Goal: Task Accomplishment & Management: Manage account settings

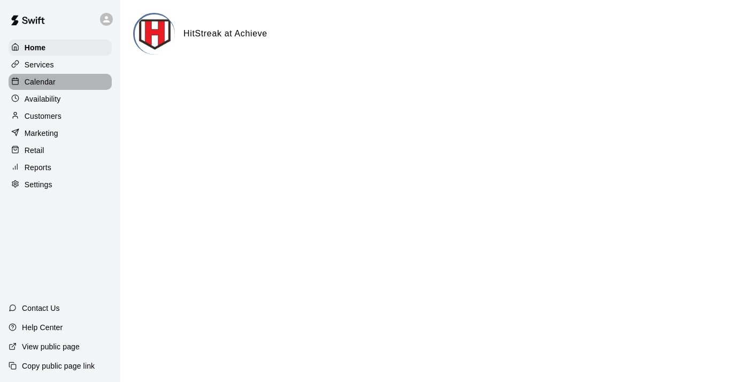
click at [46, 79] on p "Calendar" at bounding box center [40, 81] width 31 height 11
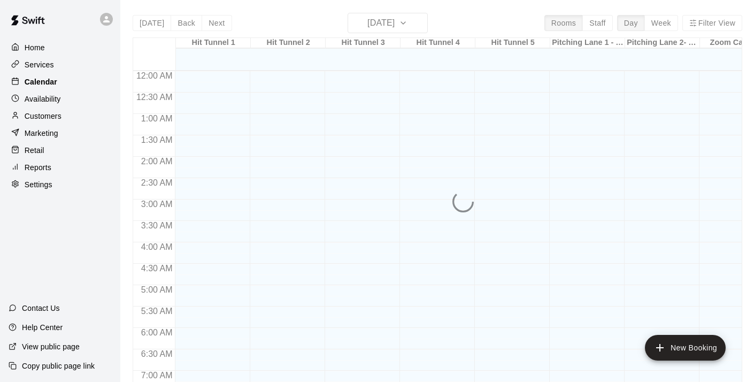
scroll to position [339, 0]
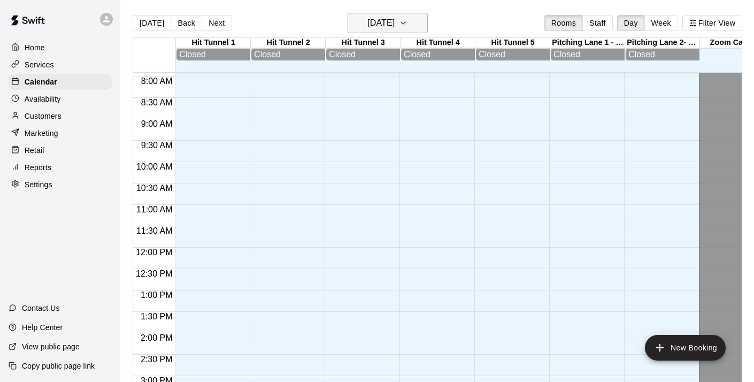
click at [408, 22] on icon "button" at bounding box center [403, 23] width 9 height 13
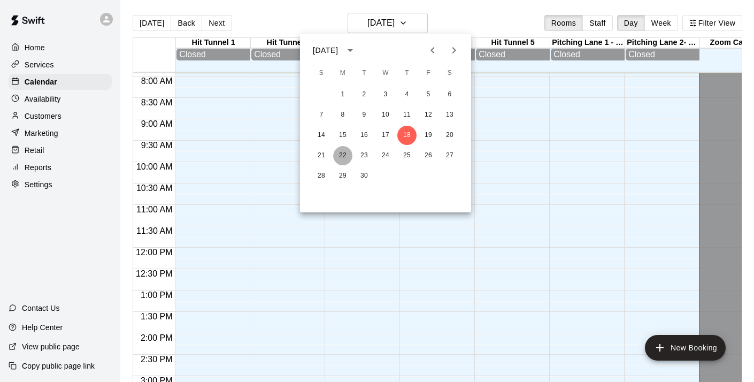
click at [343, 152] on button "22" at bounding box center [342, 155] width 19 height 19
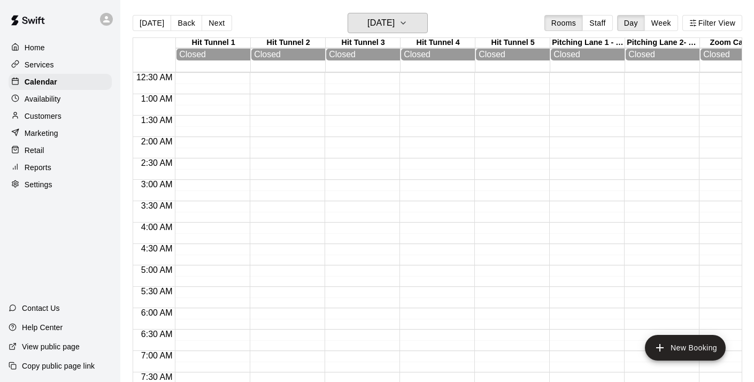
scroll to position [0, 0]
click at [212, 24] on button "Next" at bounding box center [217, 23] width 30 height 16
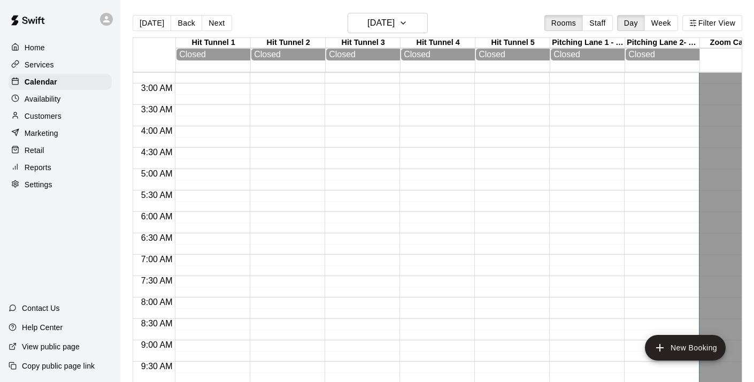
scroll to position [129, 0]
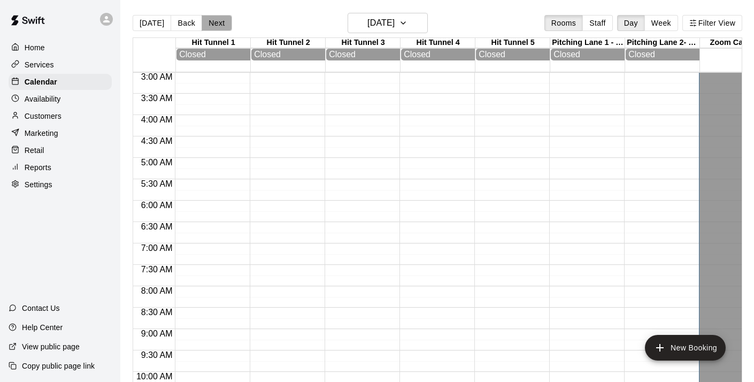
click at [220, 22] on button "Next" at bounding box center [217, 23] width 30 height 16
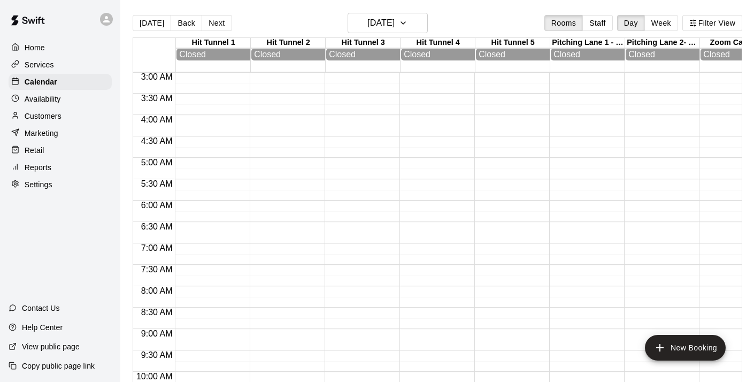
scroll to position [0, 0]
click at [215, 22] on button "Next" at bounding box center [217, 23] width 30 height 16
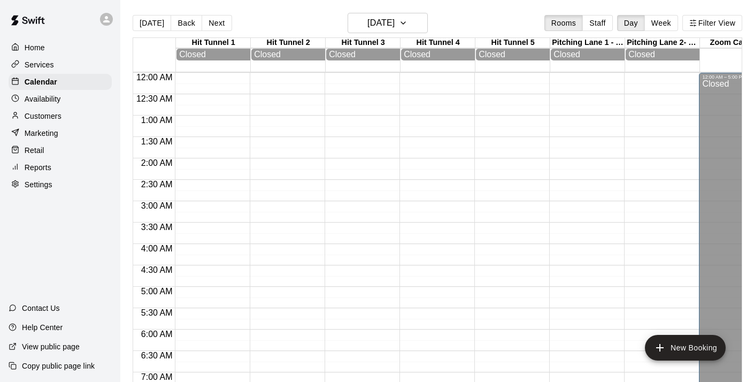
click at [45, 61] on p "Services" at bounding box center [39, 64] width 29 height 11
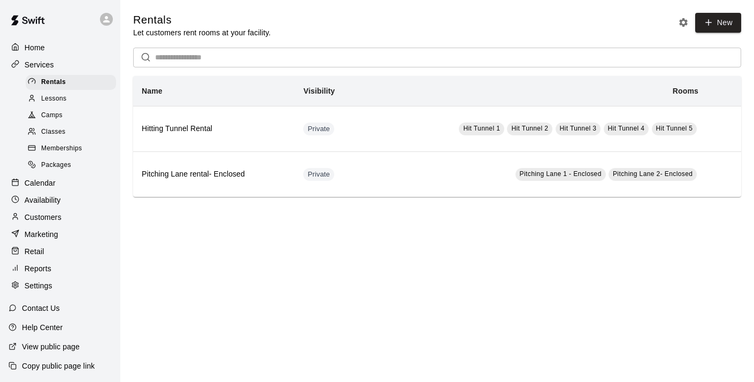
click at [43, 282] on p "Settings" at bounding box center [39, 285] width 28 height 11
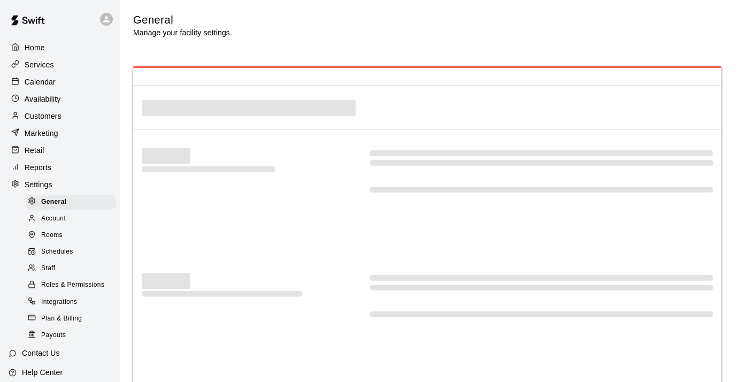
scroll to position [2209, 0]
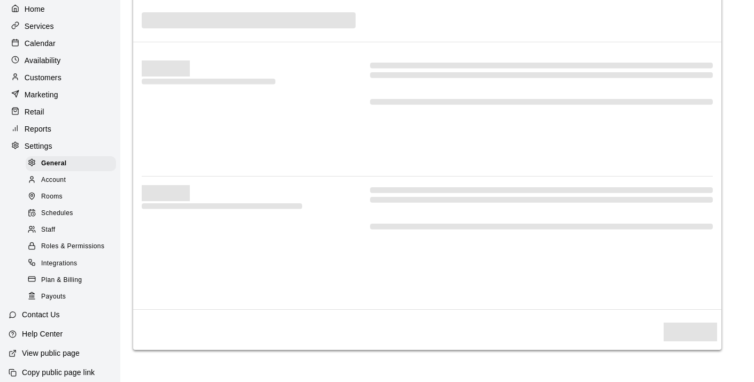
select select "**"
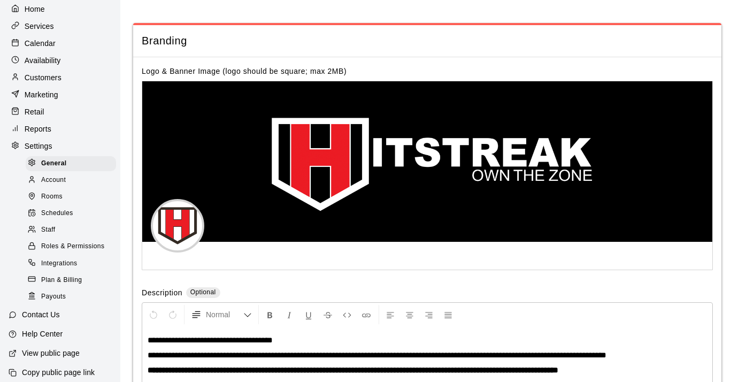
scroll to position [2327, 0]
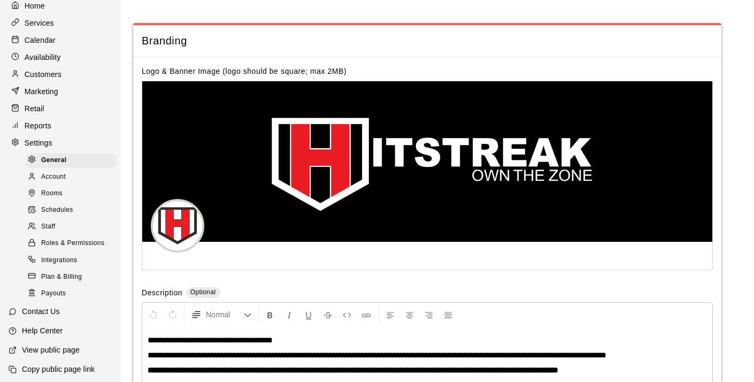
click at [53, 194] on span "Rooms" at bounding box center [51, 193] width 21 height 11
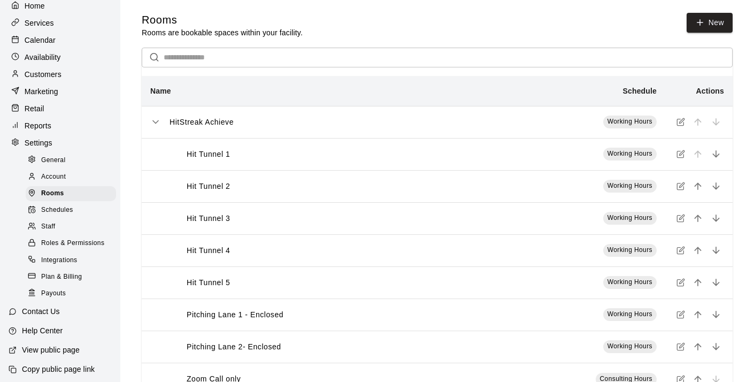
click at [681, 122] on icon "simple table" at bounding box center [681, 122] width 9 height 9
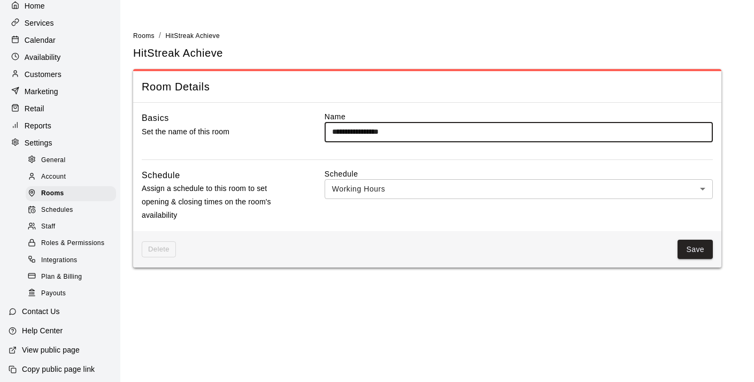
click at [441, 186] on body "**********" at bounding box center [377, 140] width 754 height 280
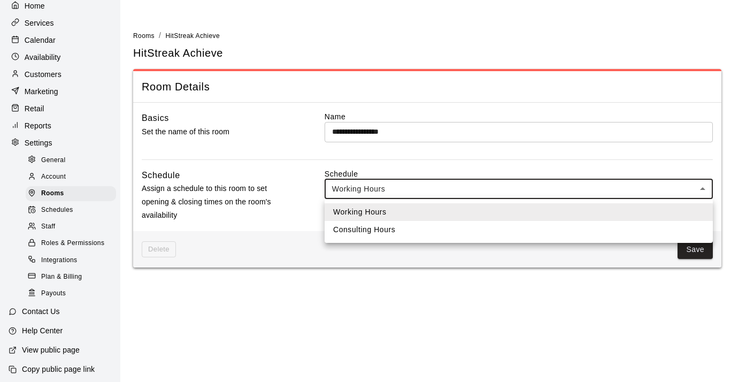
click at [425, 189] on div at bounding box center [377, 191] width 754 height 382
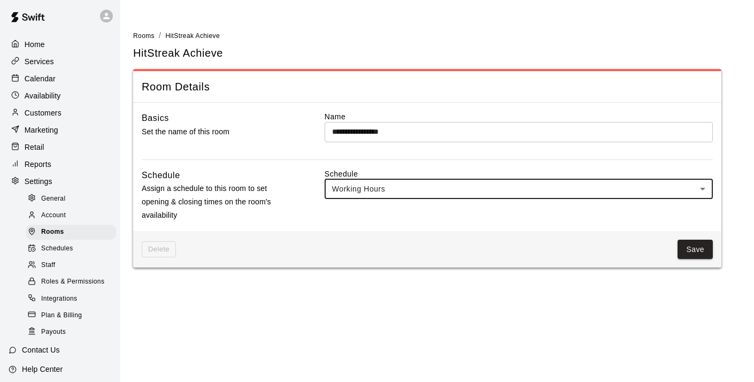
scroll to position [1, 0]
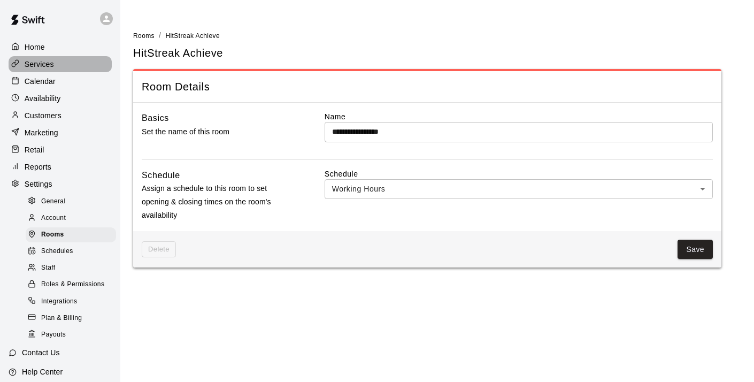
click at [47, 64] on p "Services" at bounding box center [39, 64] width 29 height 11
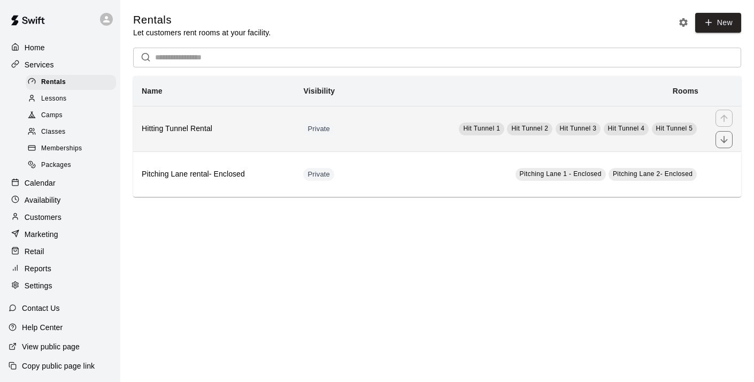
click at [179, 127] on h6 "Hitting Tunnel Rental" at bounding box center [214, 129] width 144 height 12
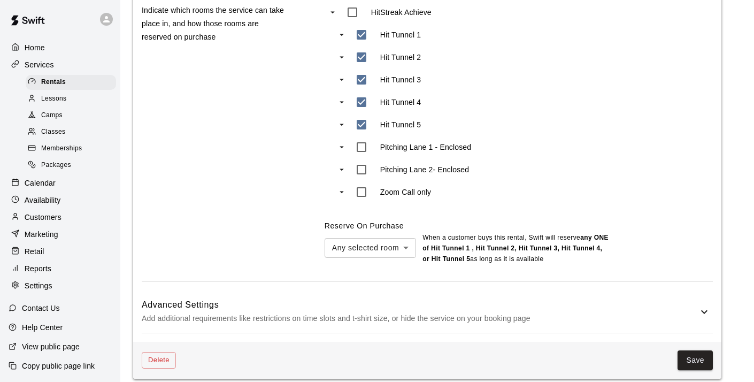
scroll to position [588, 0]
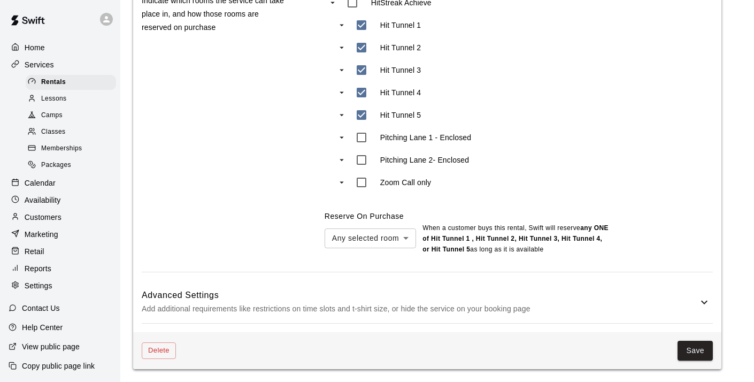
click at [703, 303] on icon at bounding box center [704, 302] width 6 height 4
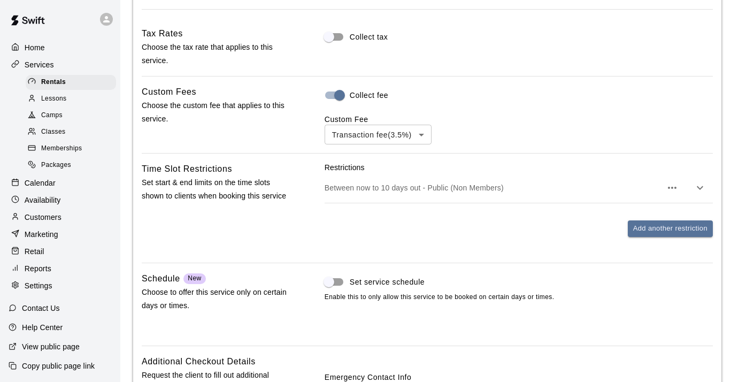
scroll to position [911, 0]
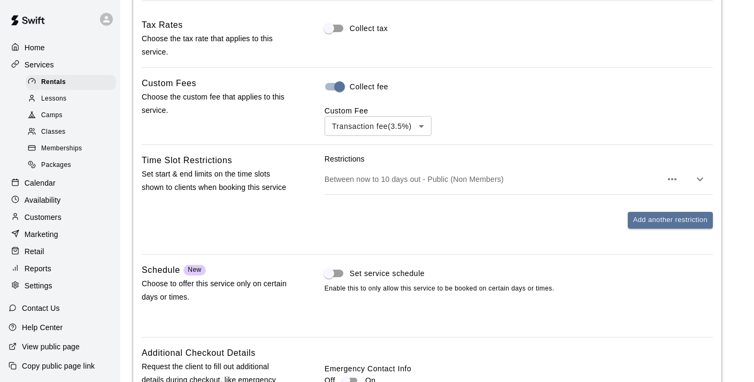
click at [701, 179] on icon "button" at bounding box center [700, 179] width 13 height 13
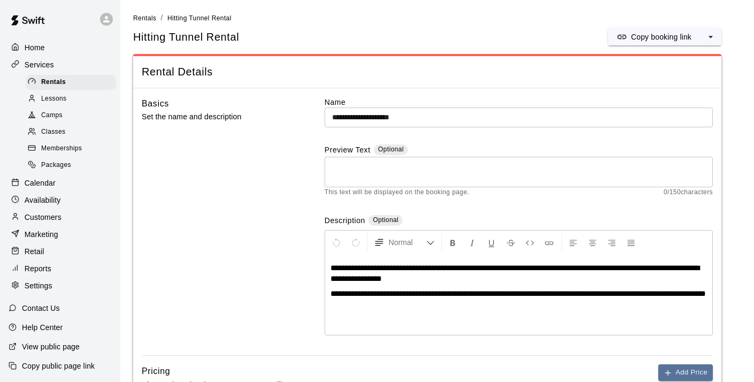
scroll to position [0, 0]
click at [55, 201] on p "Availability" at bounding box center [43, 200] width 36 height 11
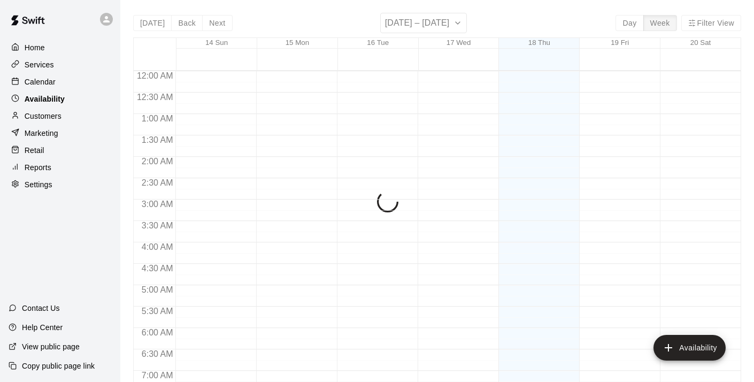
scroll to position [341, 0]
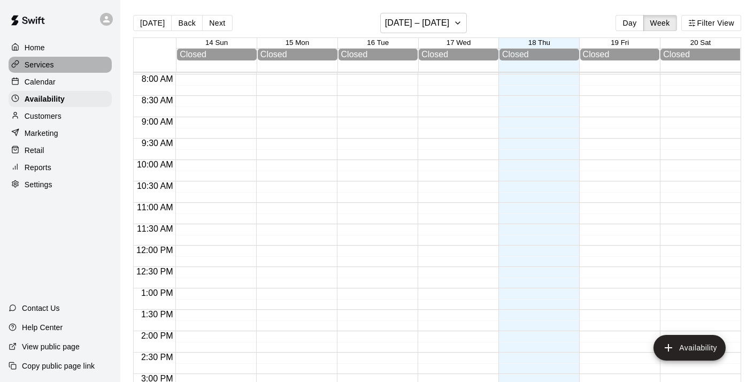
click at [42, 64] on p "Services" at bounding box center [39, 64] width 29 height 11
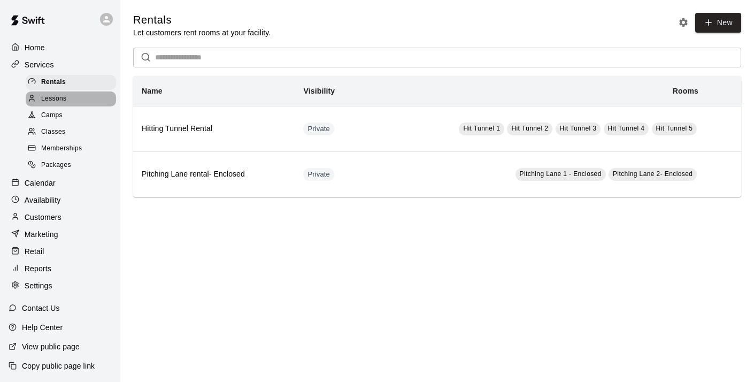
click at [53, 97] on span "Lessons" at bounding box center [54, 99] width 26 height 11
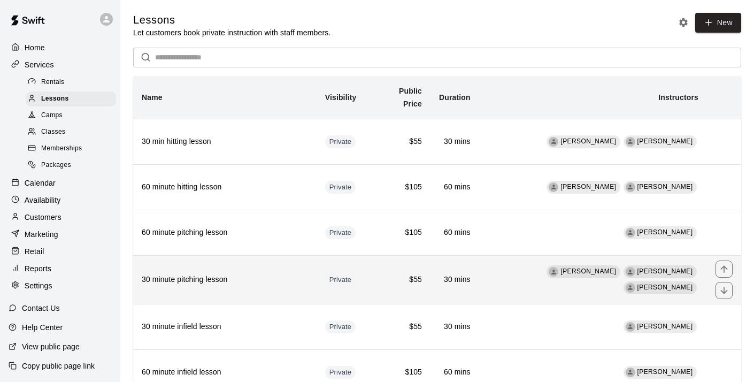
click at [637, 267] on span "[PERSON_NAME]" at bounding box center [665, 270] width 56 height 7
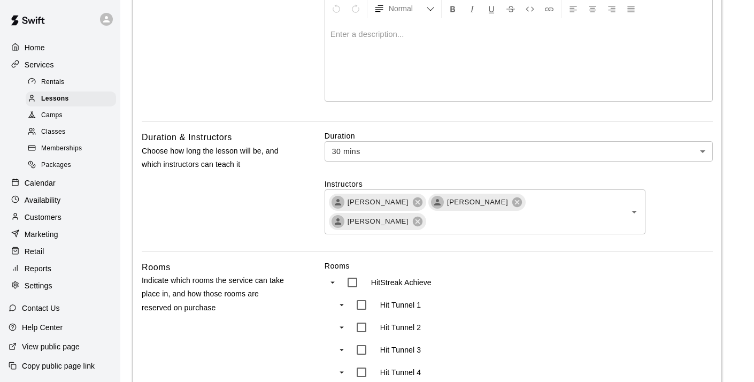
scroll to position [242, 0]
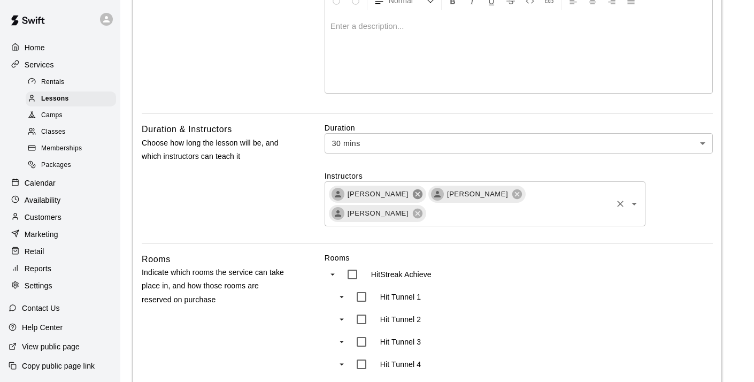
click at [413, 197] on icon at bounding box center [418, 194] width 10 height 10
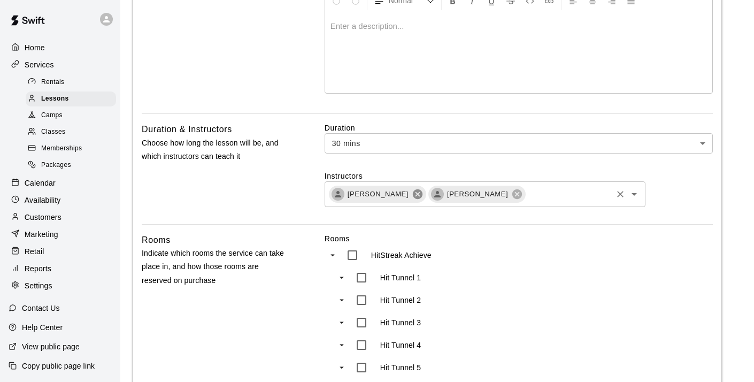
click at [413, 193] on icon at bounding box center [418, 194] width 10 height 10
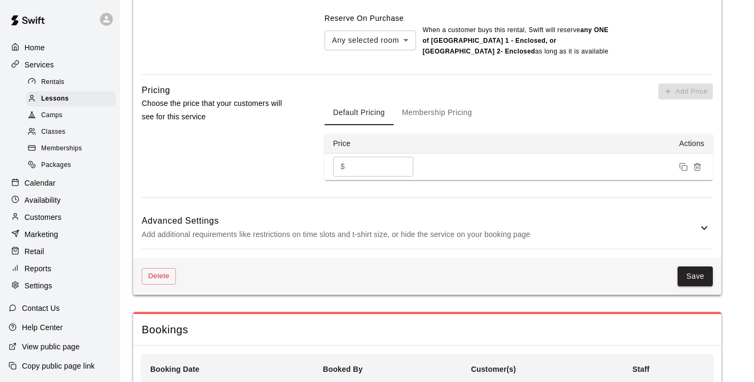
scroll to position [694, 0]
click at [696, 276] on button "Save" at bounding box center [695, 275] width 35 height 20
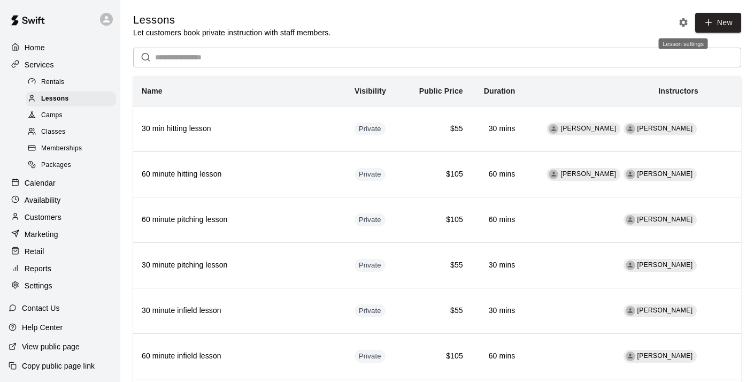
click at [681, 23] on icon "Lesson settings" at bounding box center [683, 22] width 9 height 9
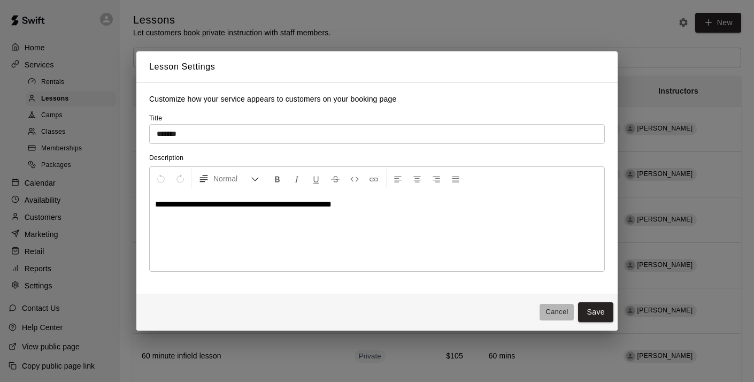
click at [557, 308] on button "Cancel" at bounding box center [557, 312] width 34 height 17
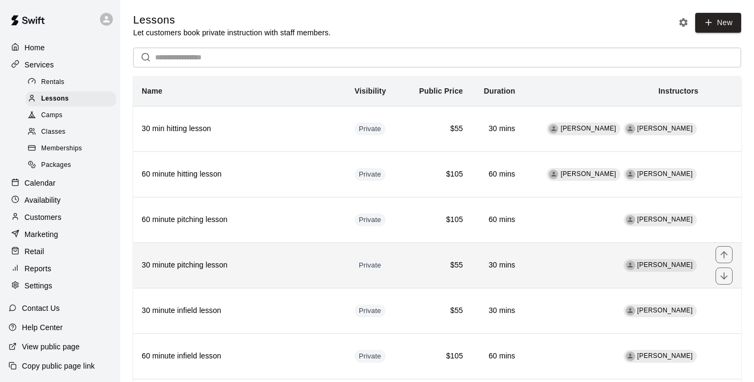
scroll to position [14, 0]
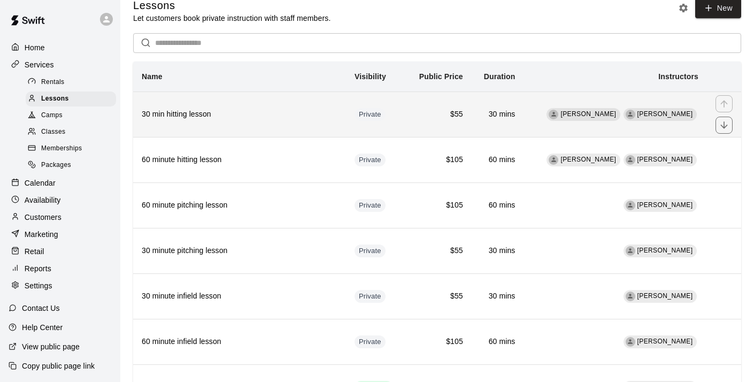
click at [197, 114] on h6 "30 min hitting lesson" at bounding box center [240, 115] width 196 height 12
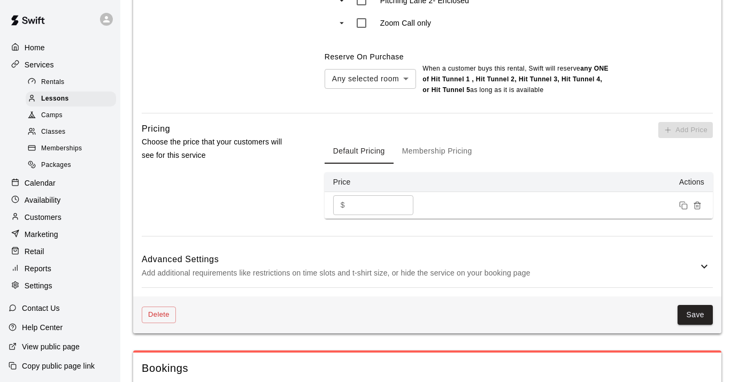
scroll to position [655, 0]
click at [706, 267] on icon at bounding box center [704, 265] width 13 height 13
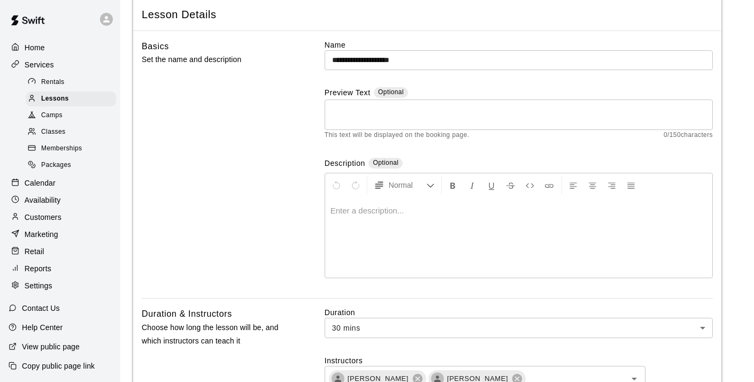
scroll to position [0, 0]
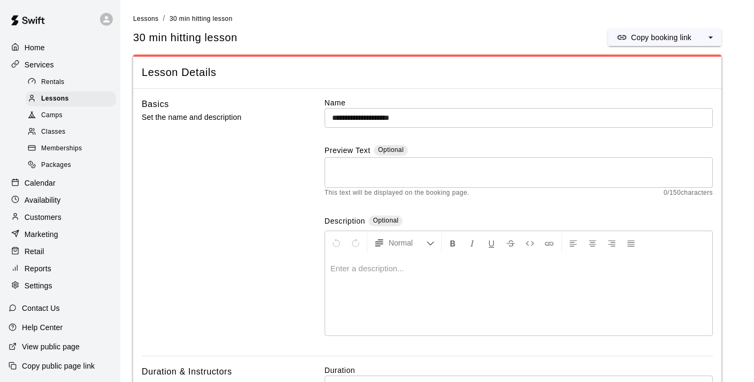
click at [43, 285] on p "Settings" at bounding box center [39, 285] width 28 height 11
select select "**"
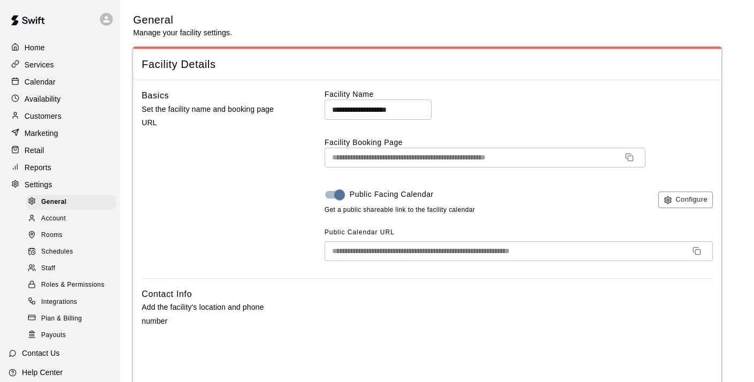
click at [53, 98] on p "Availability" at bounding box center [43, 99] width 36 height 11
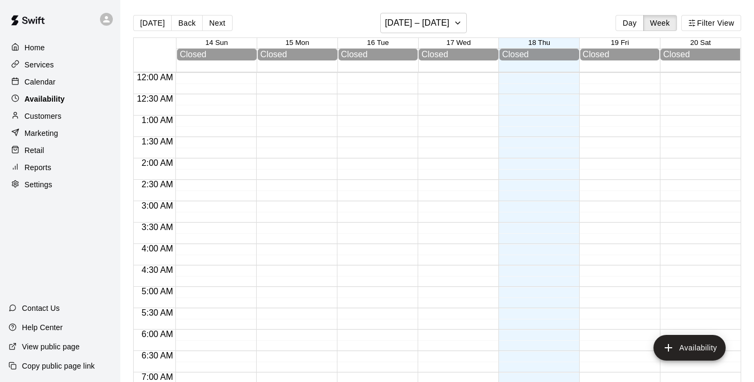
scroll to position [342, 0]
click at [45, 117] on p "Customers" at bounding box center [43, 116] width 37 height 11
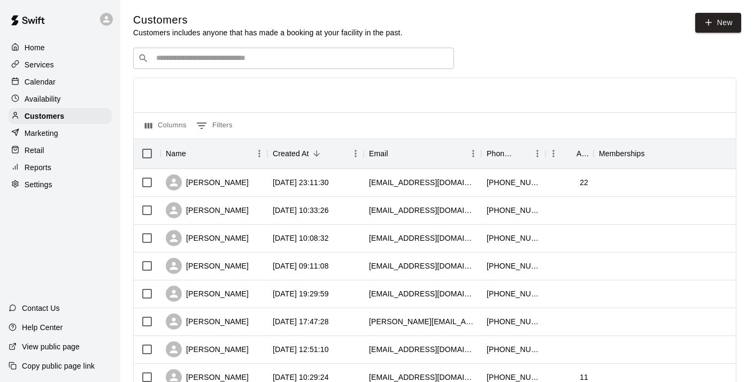
click at [42, 130] on p "Marketing" at bounding box center [42, 133] width 34 height 11
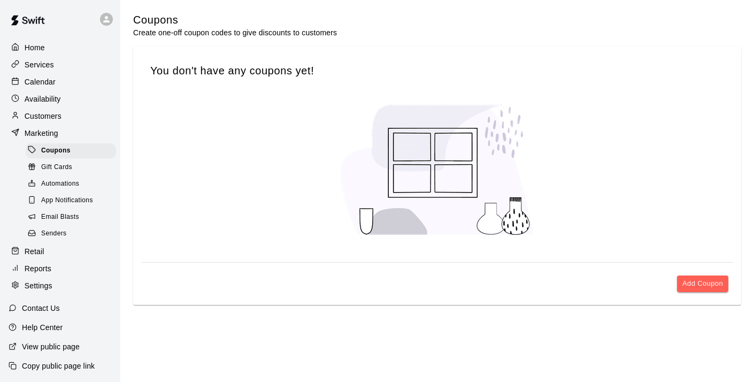
click at [32, 281] on p "Settings" at bounding box center [39, 285] width 28 height 11
select select "**"
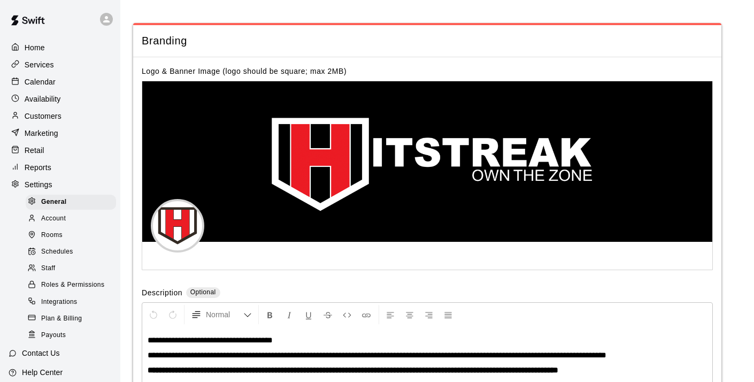
scroll to position [45, 0]
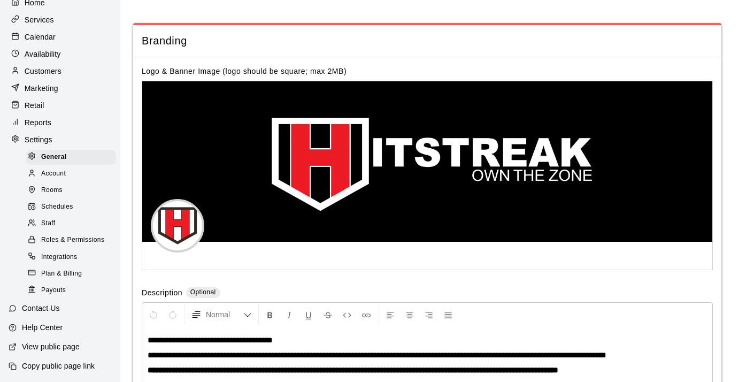
click at [58, 191] on span "Rooms" at bounding box center [51, 190] width 21 height 11
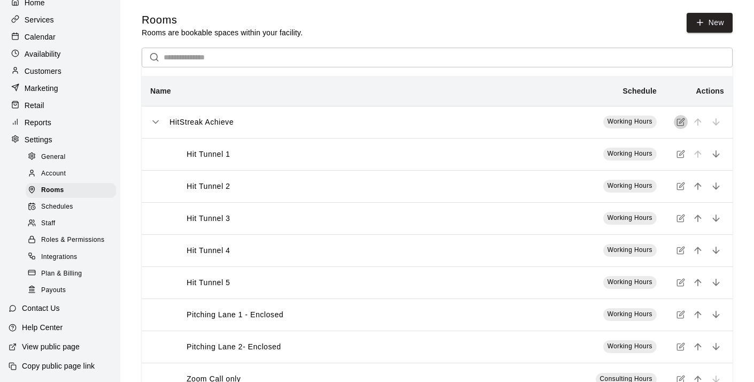
click at [680, 120] on icon "simple table" at bounding box center [681, 122] width 9 height 9
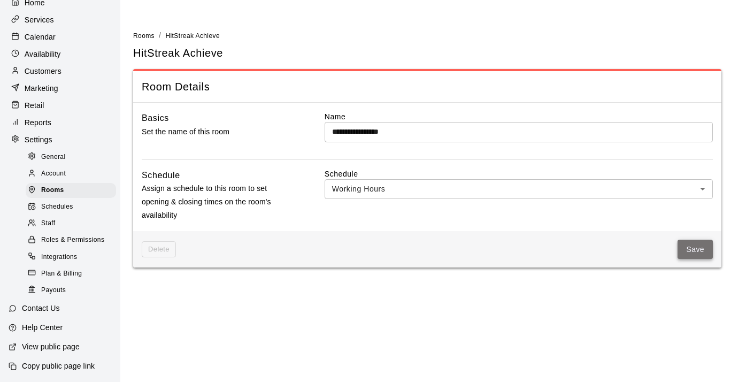
click at [694, 249] on button "Save" at bounding box center [695, 250] width 35 height 20
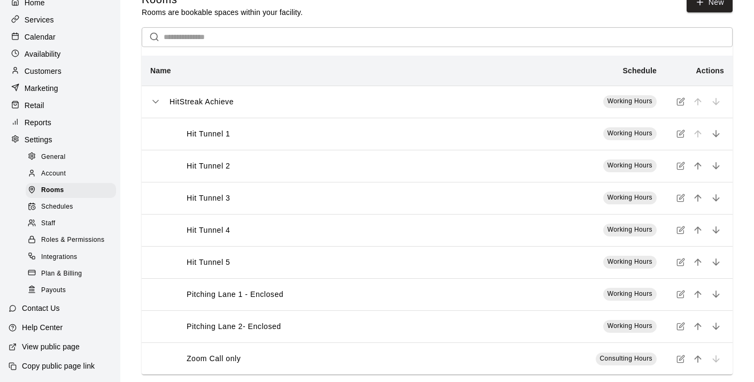
scroll to position [35, 0]
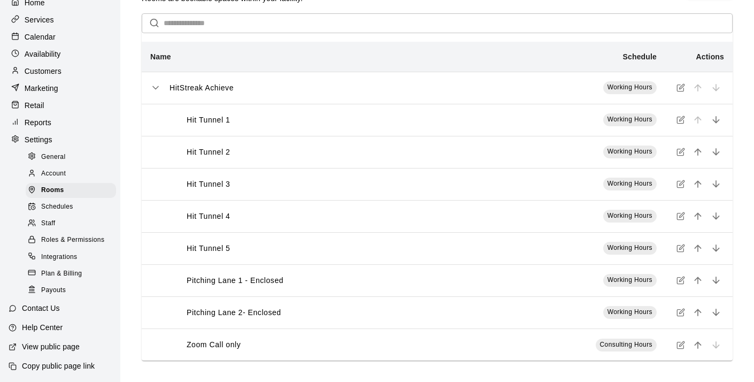
click at [67, 205] on span "Schedules" at bounding box center [57, 207] width 32 height 11
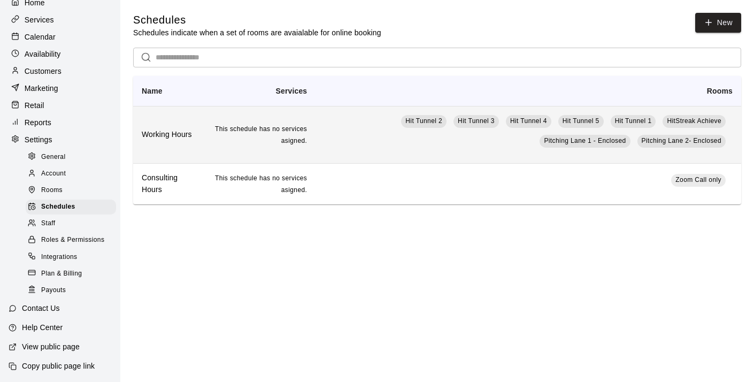
click at [278, 130] on span "This schedule has no services asigned." at bounding box center [261, 134] width 92 height 19
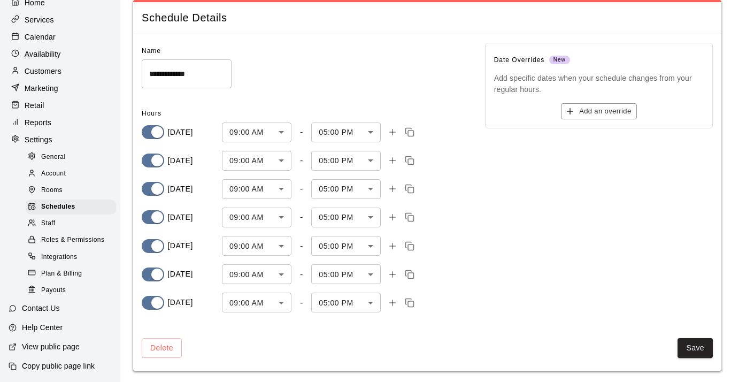
scroll to position [35, 0]
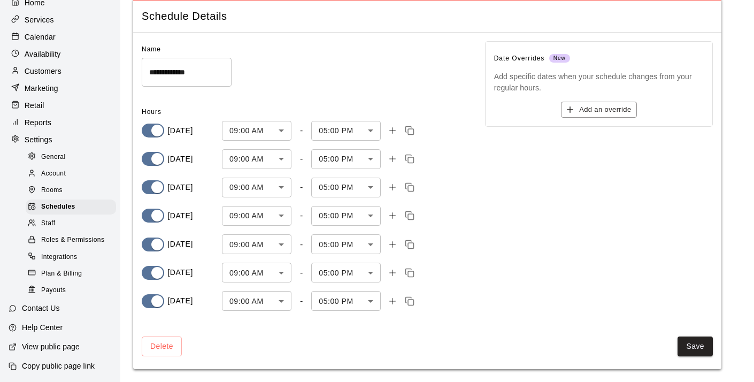
click at [282, 132] on body "**********" at bounding box center [377, 173] width 754 height 417
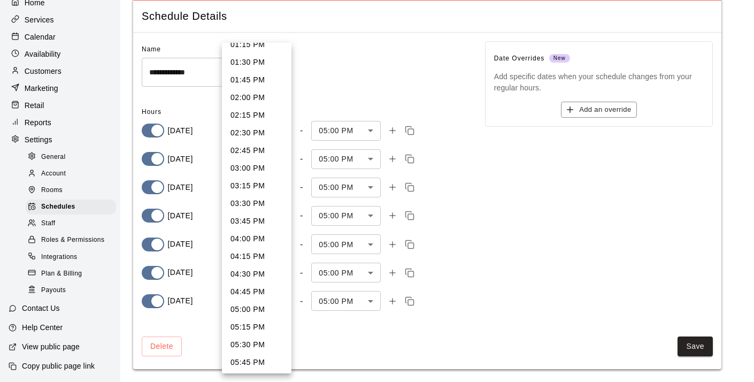
scroll to position [948, 0]
click at [257, 305] on li "05:00 PM" at bounding box center [257, 308] width 70 height 18
type input "****"
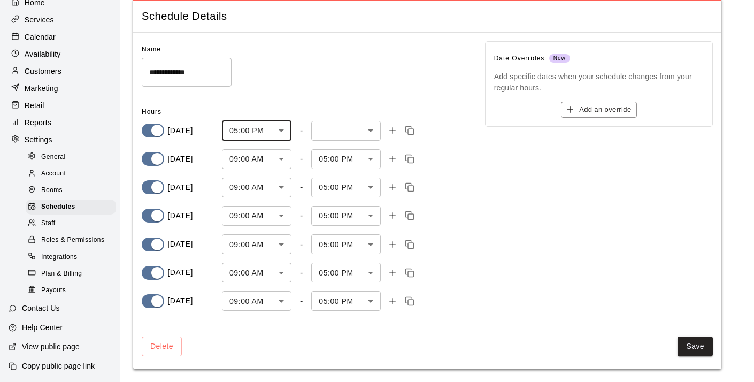
click at [369, 132] on body "**********" at bounding box center [377, 173] width 754 height 417
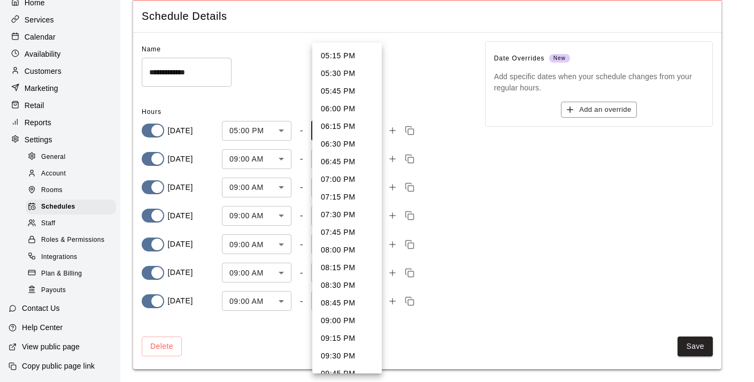
click at [349, 248] on li "08:00 PM" at bounding box center [347, 250] width 70 height 18
type input "****"
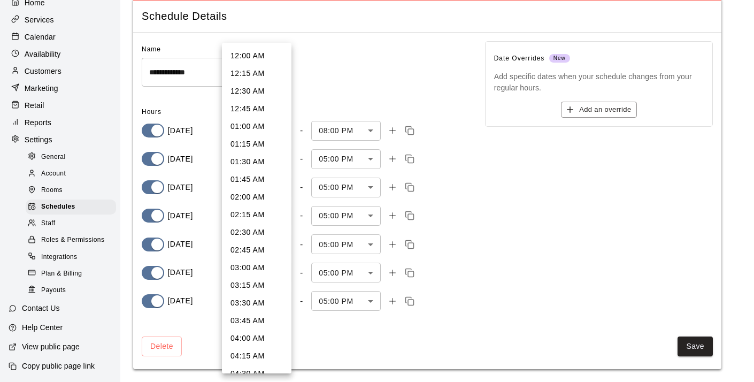
click at [280, 156] on body "**********" at bounding box center [377, 173] width 754 height 417
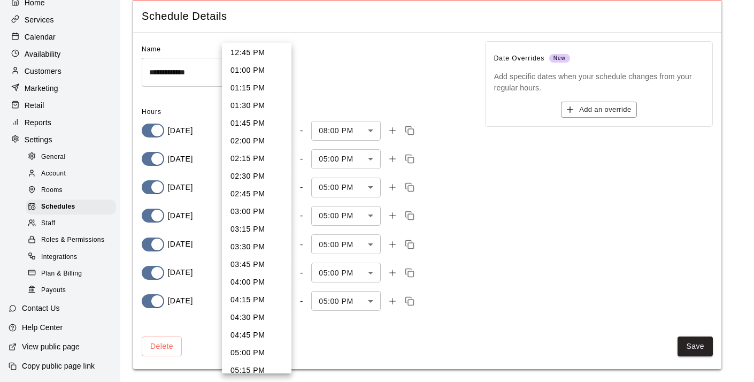
scroll to position [905, 0]
click at [259, 347] on li "05:00 PM" at bounding box center [257, 351] width 70 height 18
type input "****"
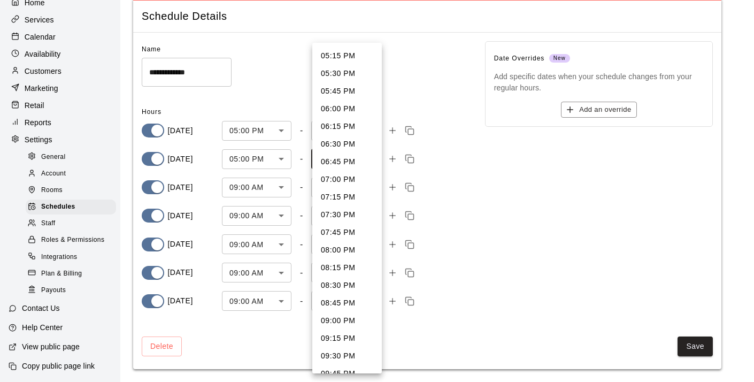
click at [371, 161] on body "**********" at bounding box center [377, 173] width 754 height 417
click at [344, 249] on li "08:00 PM" at bounding box center [347, 250] width 70 height 18
type input "****"
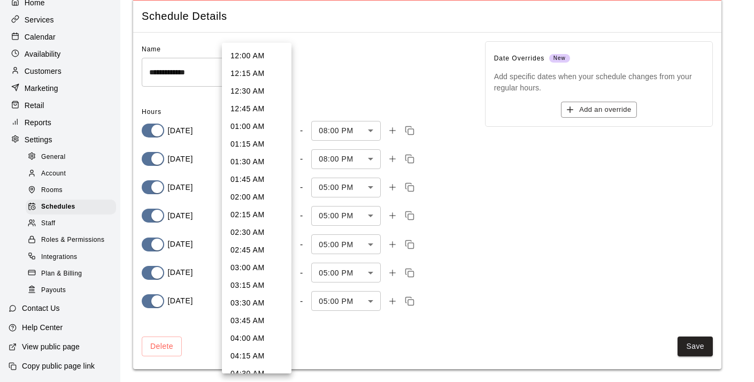
click at [276, 187] on body "**********" at bounding box center [377, 173] width 754 height 417
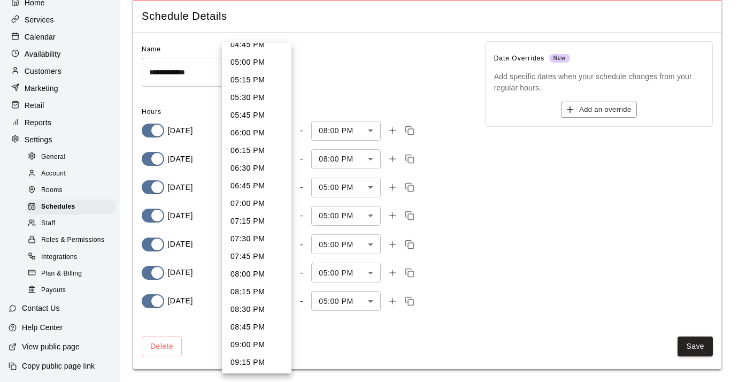
scroll to position [1193, 0]
click at [247, 64] on li "05:00 PM" at bounding box center [257, 63] width 70 height 18
type input "****"
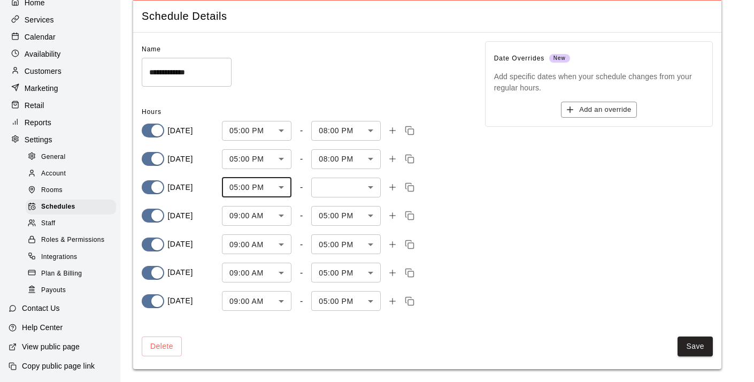
click at [368, 183] on body "**********" at bounding box center [377, 173] width 754 height 417
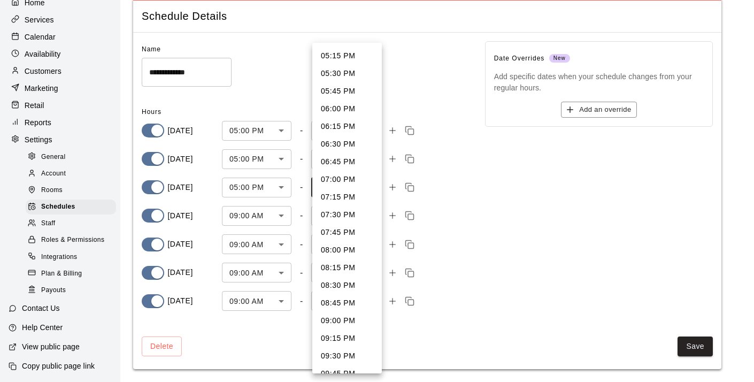
click at [336, 248] on li "08:00 PM" at bounding box center [347, 250] width 70 height 18
type input "****"
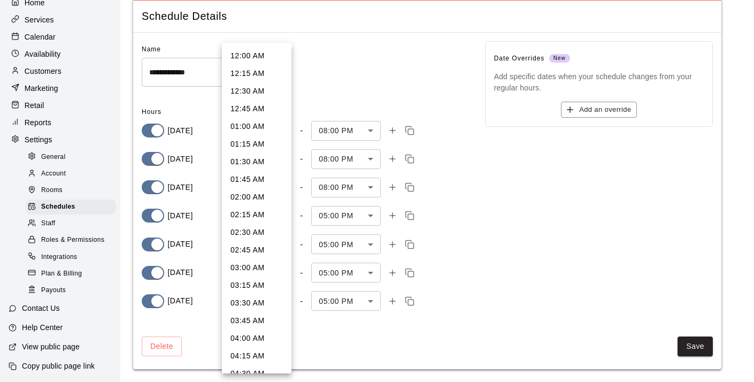
click at [280, 213] on body "**********" at bounding box center [377, 173] width 754 height 417
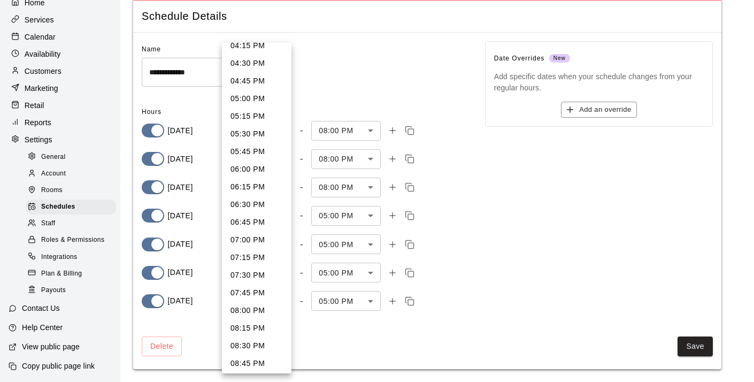
scroll to position [1154, 0]
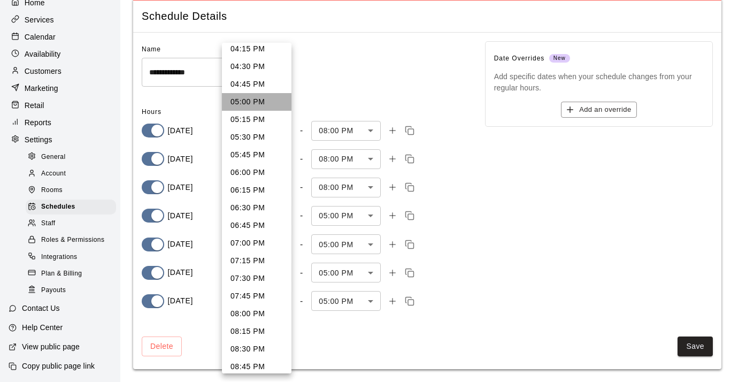
click at [257, 101] on li "05:00 PM" at bounding box center [257, 102] width 70 height 18
type input "****"
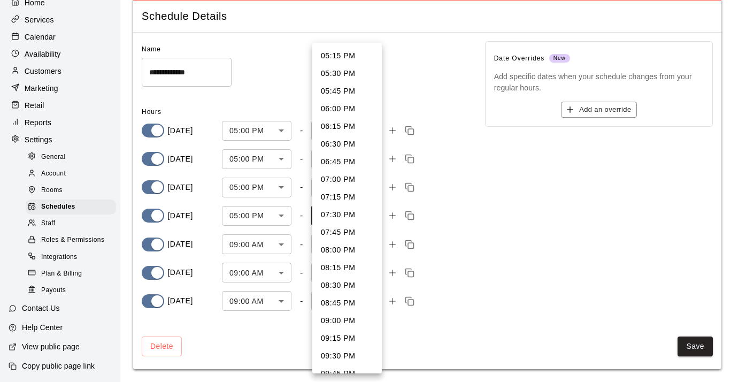
click at [374, 216] on body "**********" at bounding box center [377, 173] width 754 height 417
click at [347, 252] on li "08:00 PM" at bounding box center [347, 250] width 70 height 18
type input "****"
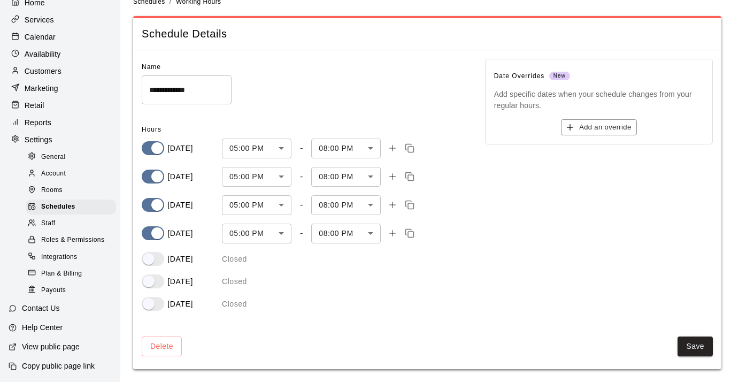
scroll to position [17, 0]
click at [687, 342] on button "Save" at bounding box center [695, 347] width 35 height 20
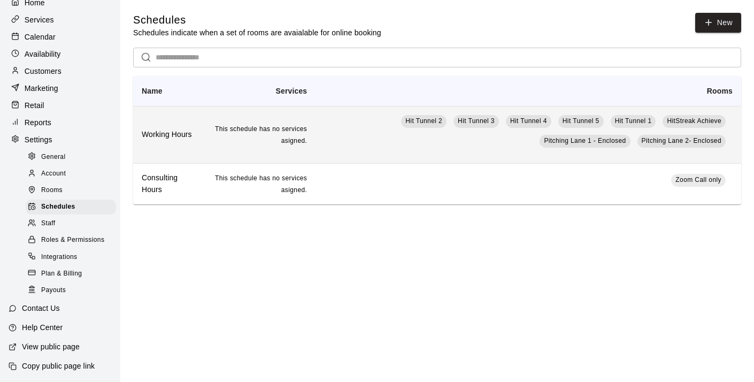
click at [277, 128] on span "This schedule has no services asigned." at bounding box center [261, 134] width 92 height 19
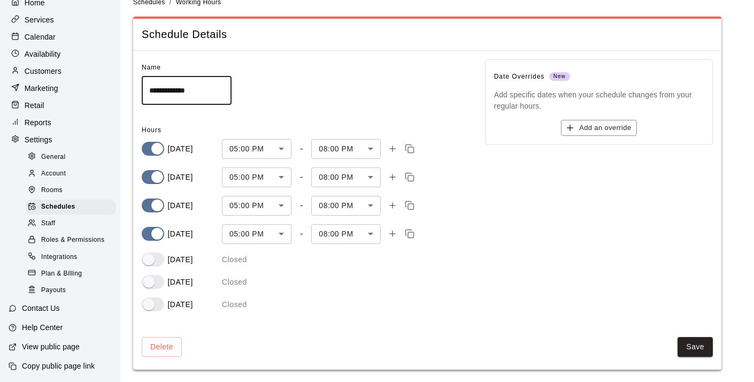
scroll to position [17, 0]
click at [688, 344] on button "Save" at bounding box center [695, 347] width 35 height 20
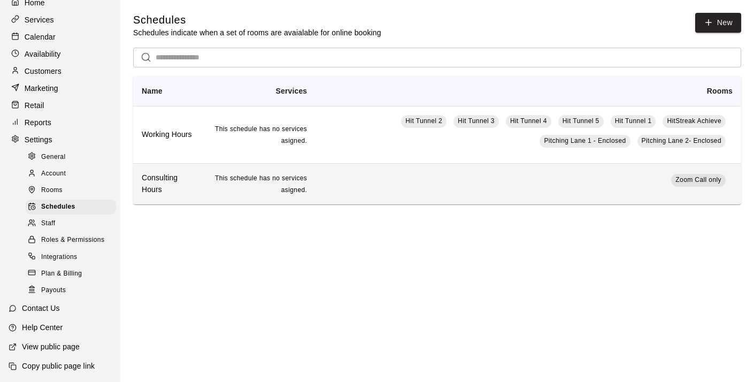
click at [270, 182] on span "This schedule has no services asigned." at bounding box center [261, 183] width 92 height 19
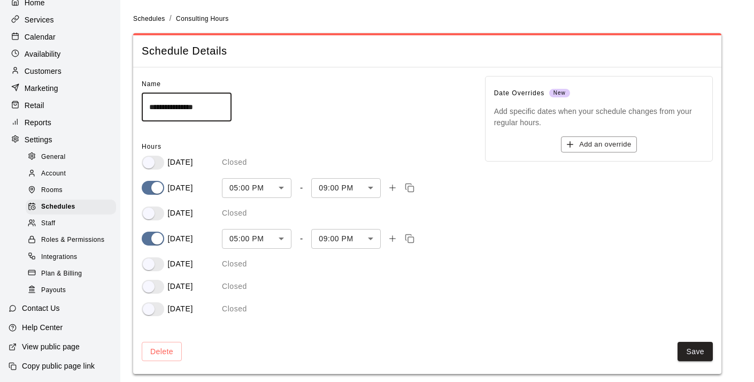
scroll to position [5, 0]
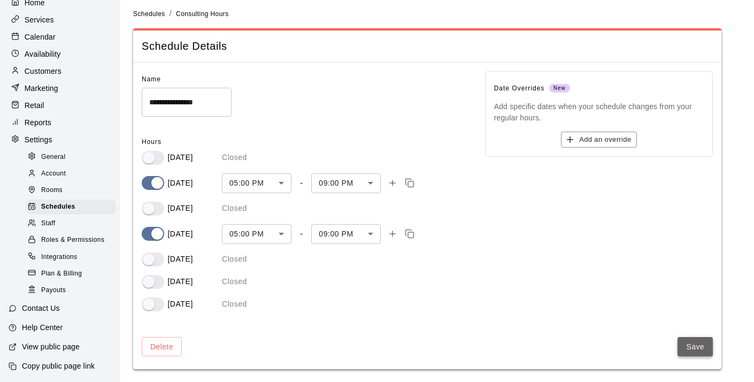
click at [694, 344] on button "Save" at bounding box center [695, 347] width 35 height 20
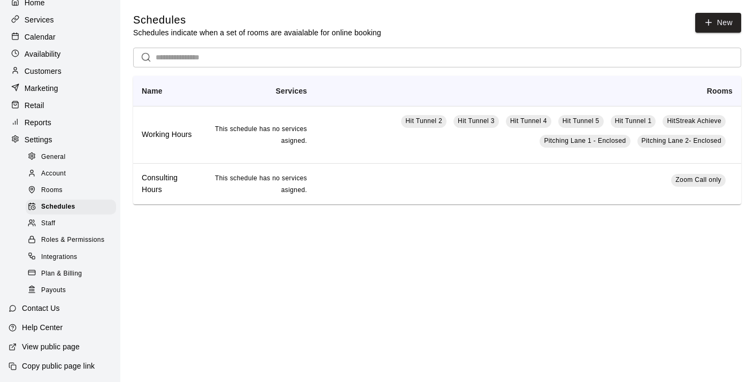
click at [46, 20] on p "Services" at bounding box center [39, 19] width 29 height 11
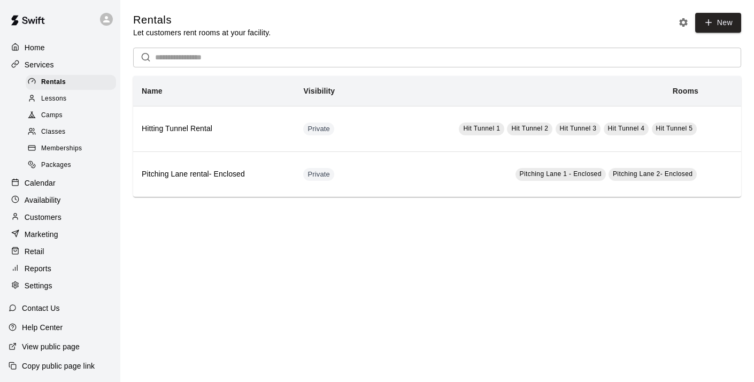
click at [51, 96] on span "Lessons" at bounding box center [54, 99] width 26 height 11
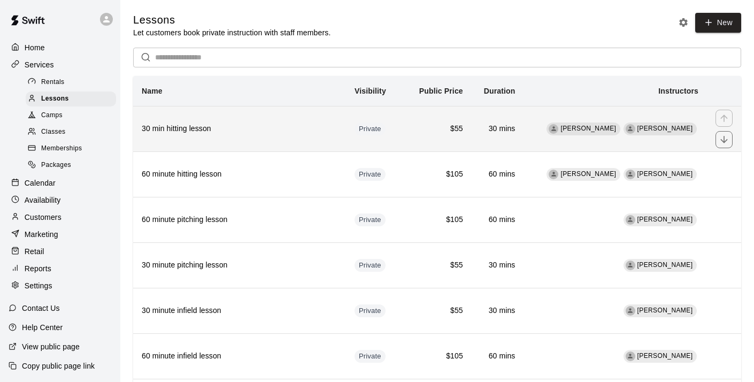
click at [187, 129] on h6 "30 min hitting lesson" at bounding box center [240, 129] width 196 height 12
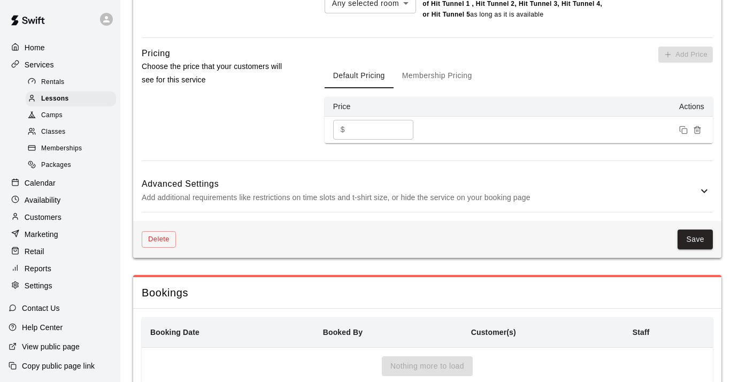
scroll to position [732, 0]
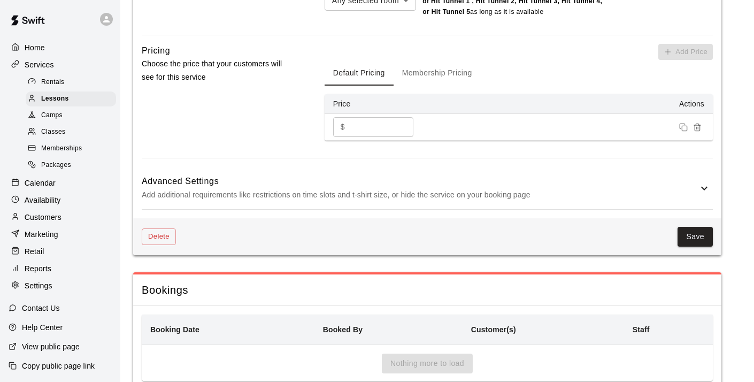
click at [702, 191] on icon at bounding box center [704, 188] width 13 height 13
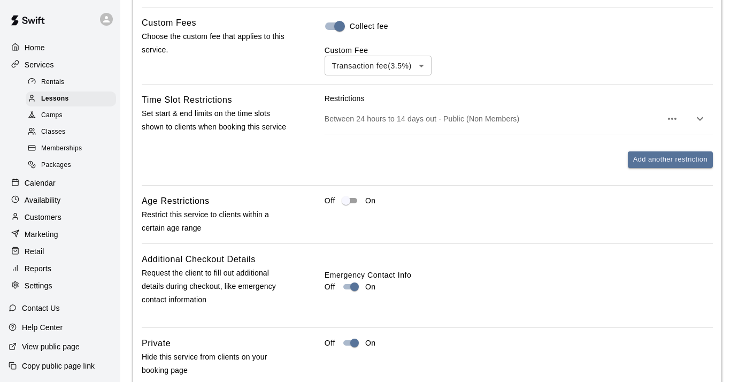
scroll to position [965, 0]
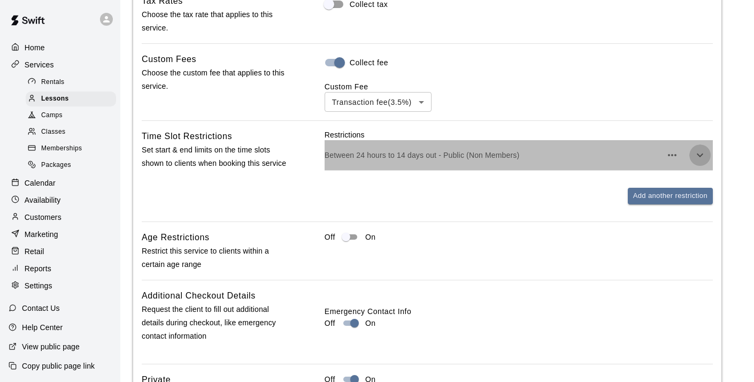
click at [700, 156] on icon "button" at bounding box center [700, 155] width 13 height 13
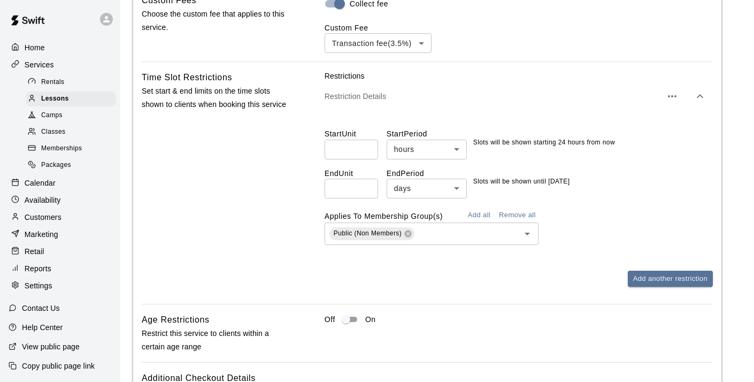
scroll to position [1027, 0]
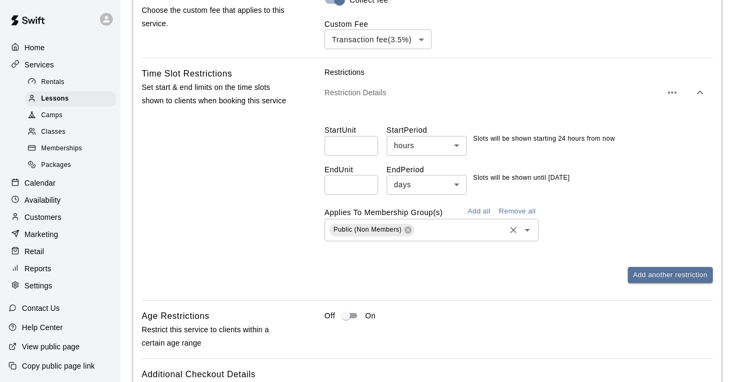
click at [518, 229] on icon "Clear" at bounding box center [513, 230] width 11 height 11
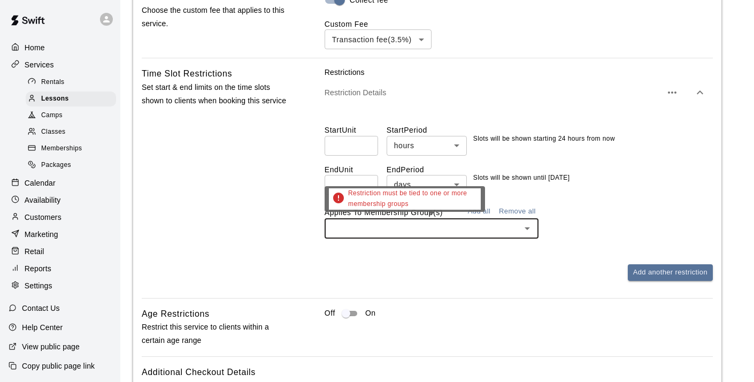
click at [499, 228] on input "text" at bounding box center [423, 228] width 190 height 13
click at [532, 233] on icon "Close" at bounding box center [527, 228] width 13 height 13
click at [531, 233] on icon "Open" at bounding box center [527, 228] width 13 height 13
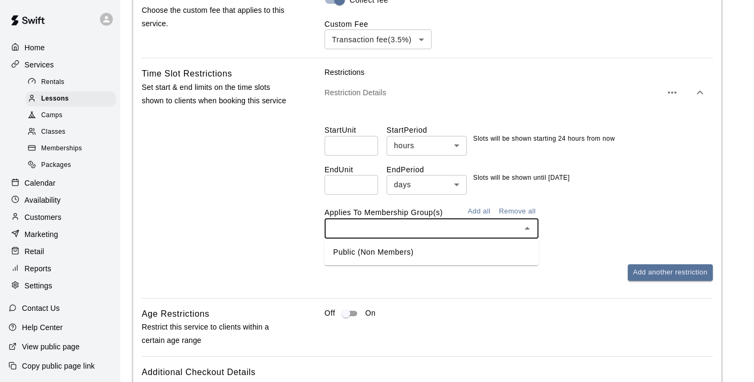
click at [506, 256] on li "Public (Non Members)" at bounding box center [432, 252] width 214 height 18
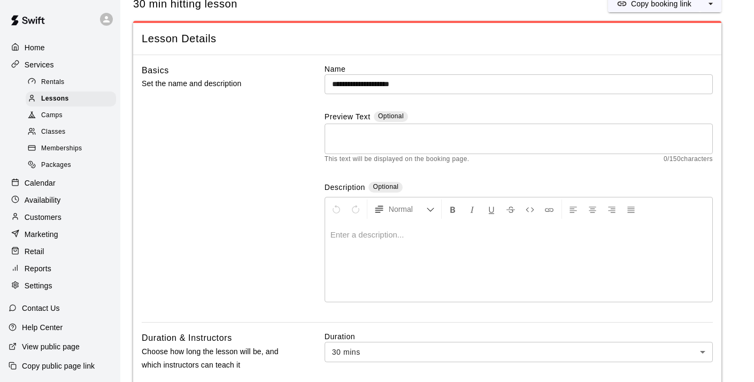
scroll to position [0, 0]
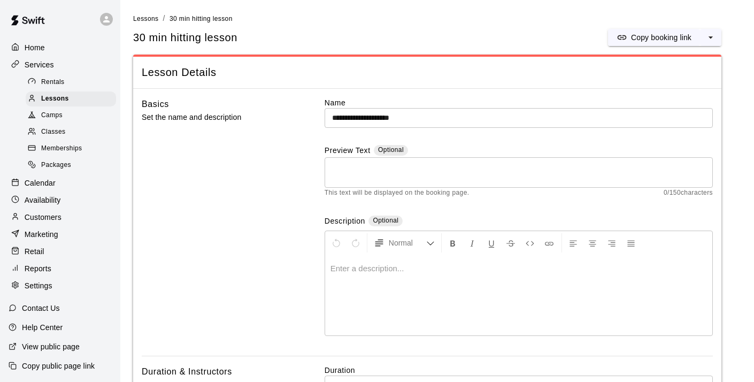
click at [59, 81] on span "Rentals" at bounding box center [53, 82] width 24 height 11
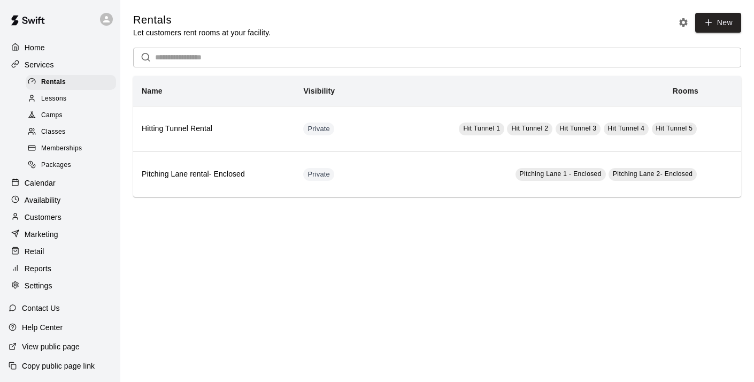
click at [35, 287] on p "Settings" at bounding box center [39, 285] width 28 height 11
select select "**"
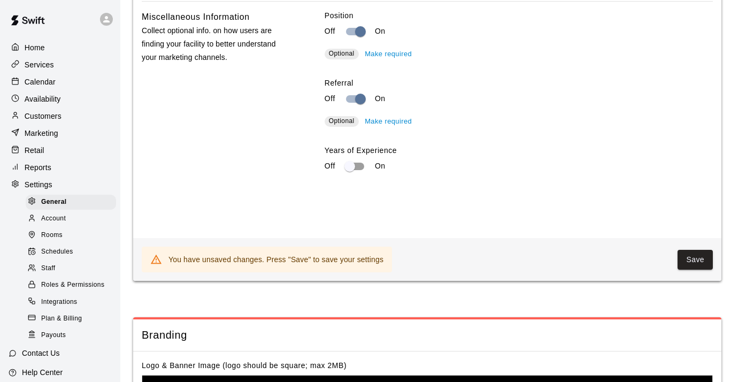
scroll to position [2173, 0]
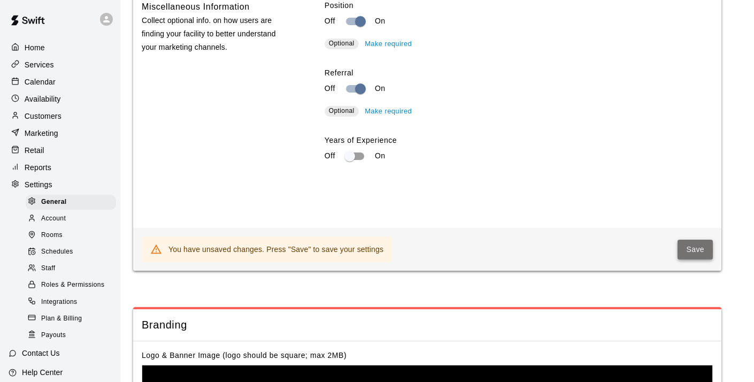
click at [688, 253] on button "Save" at bounding box center [695, 250] width 35 height 20
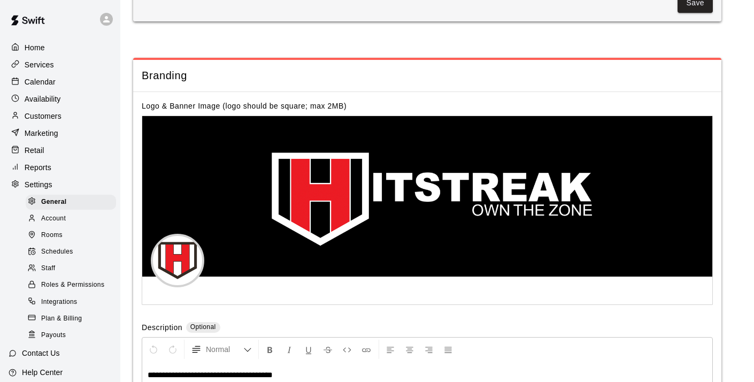
scroll to position [2387, 0]
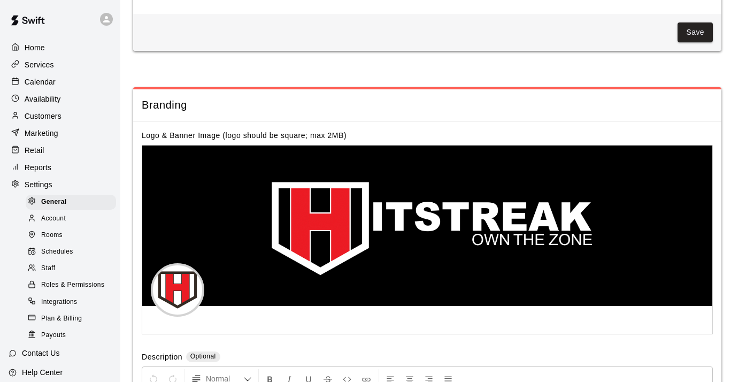
click at [36, 49] on p "Home" at bounding box center [35, 47] width 20 height 11
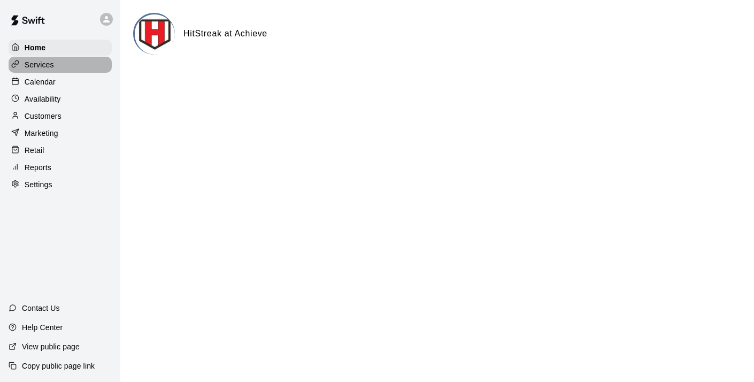
click at [48, 62] on p "Services" at bounding box center [39, 64] width 29 height 11
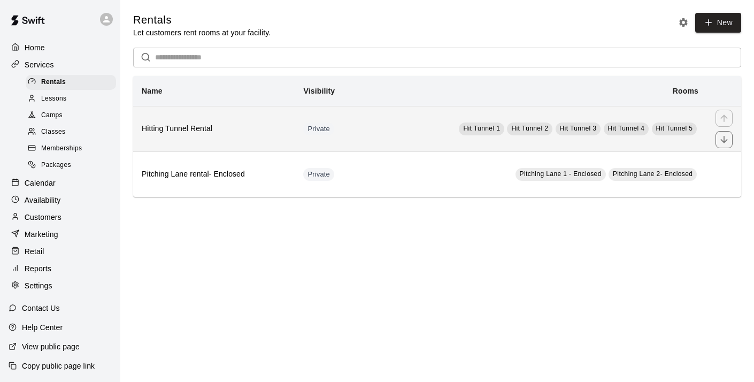
click at [473, 126] on span "Hit Tunnel 1" at bounding box center [481, 128] width 37 height 7
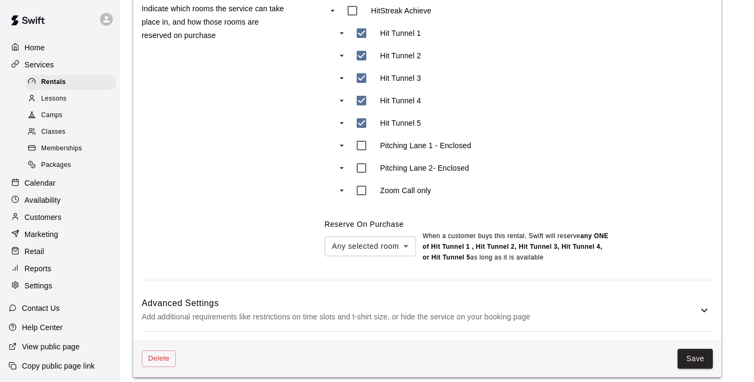
scroll to position [588, 0]
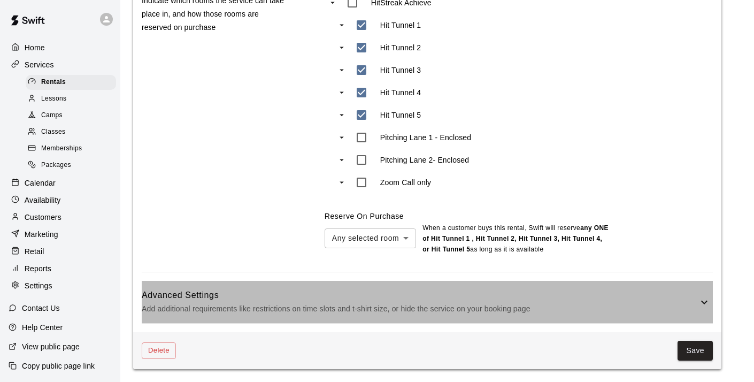
click at [703, 299] on icon at bounding box center [704, 302] width 13 height 13
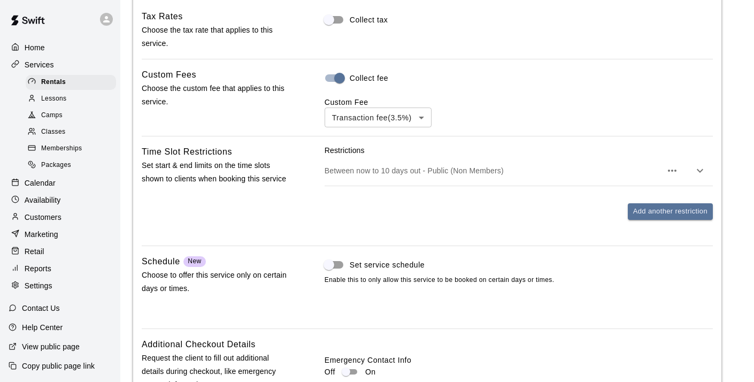
scroll to position [920, 0]
click at [704, 172] on icon "button" at bounding box center [700, 170] width 13 height 13
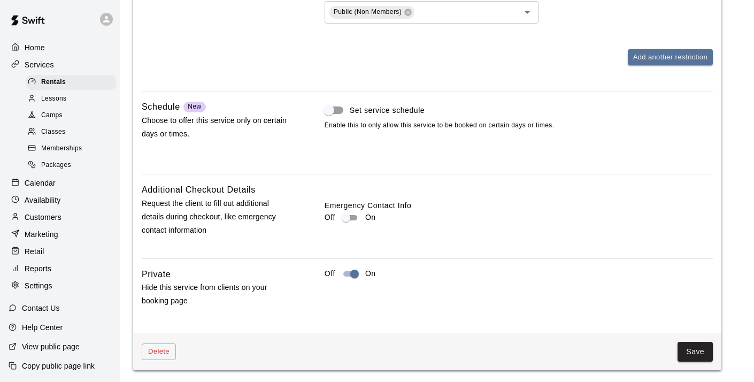
scroll to position [1217, 0]
click at [686, 350] on button "Save" at bounding box center [695, 351] width 35 height 20
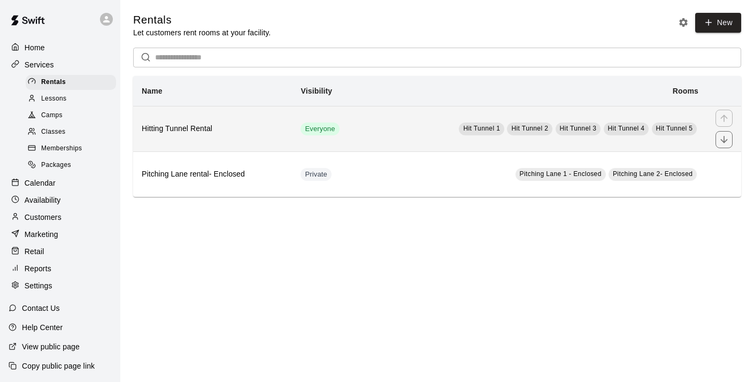
click at [203, 124] on h6 "Hitting Tunnel Rental" at bounding box center [213, 129] width 142 height 12
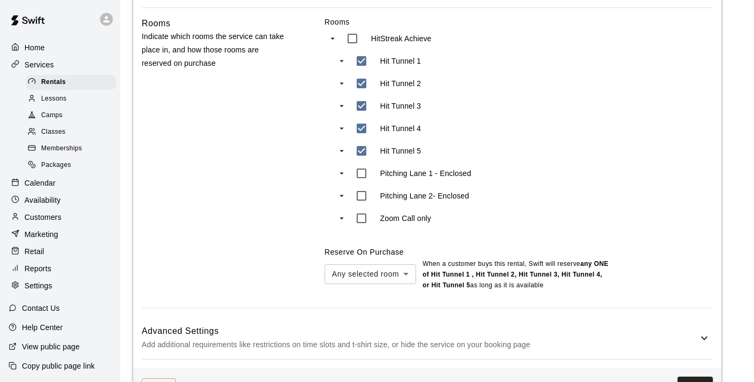
scroll to position [588, 0]
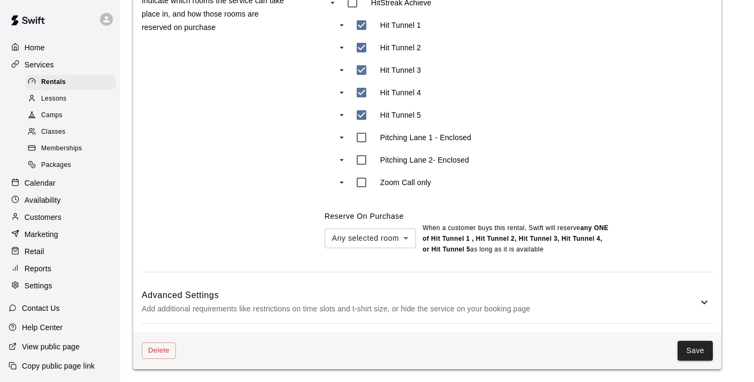
click at [703, 304] on icon at bounding box center [704, 302] width 13 height 13
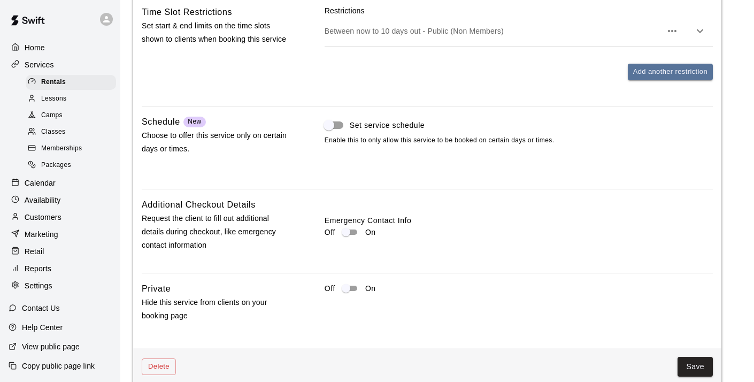
scroll to position [1076, 0]
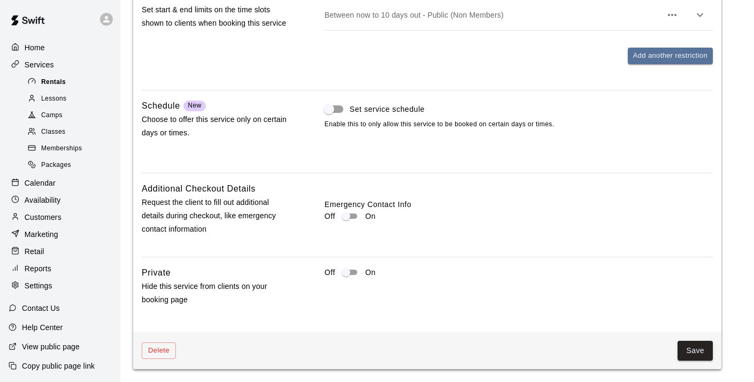
click at [59, 80] on span "Rentals" at bounding box center [53, 82] width 25 height 11
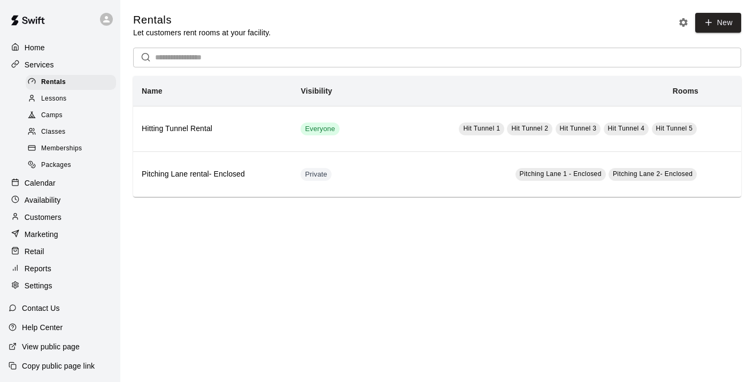
click at [65, 98] on span "Lessons" at bounding box center [54, 99] width 26 height 11
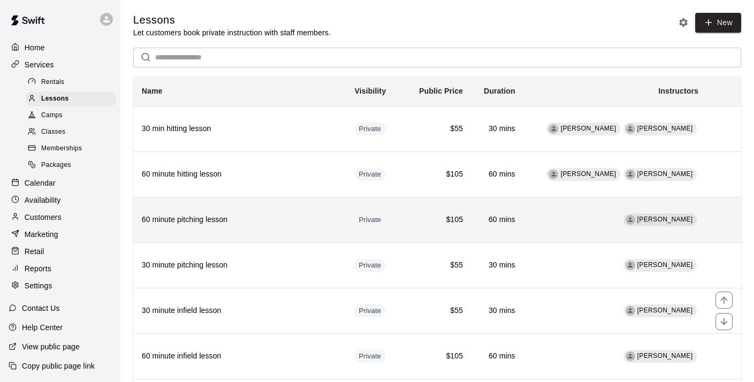
scroll to position [1, 0]
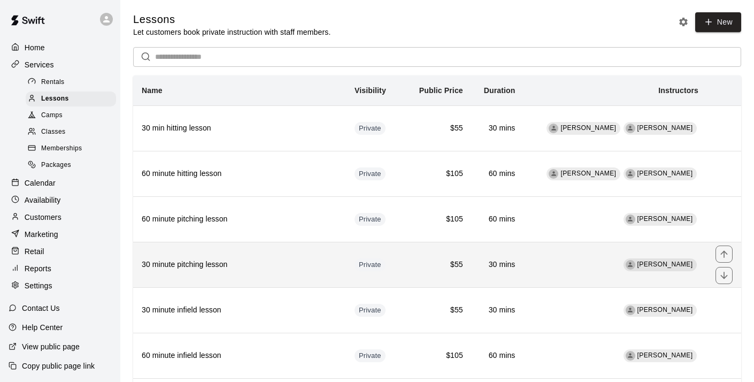
click at [665, 264] on span "[PERSON_NAME]" at bounding box center [665, 263] width 56 height 7
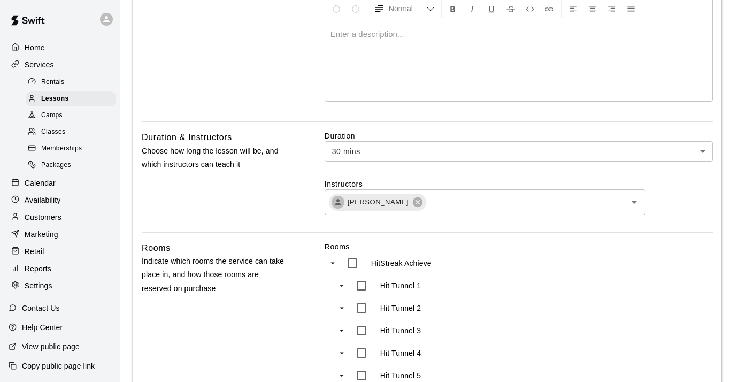
scroll to position [237, 0]
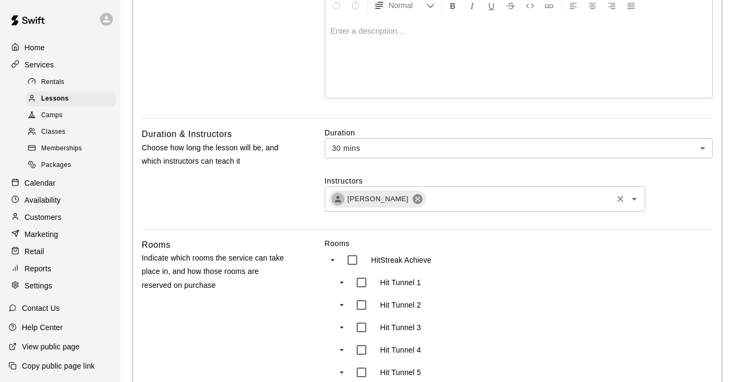
click at [416, 201] on icon at bounding box center [418, 199] width 10 height 10
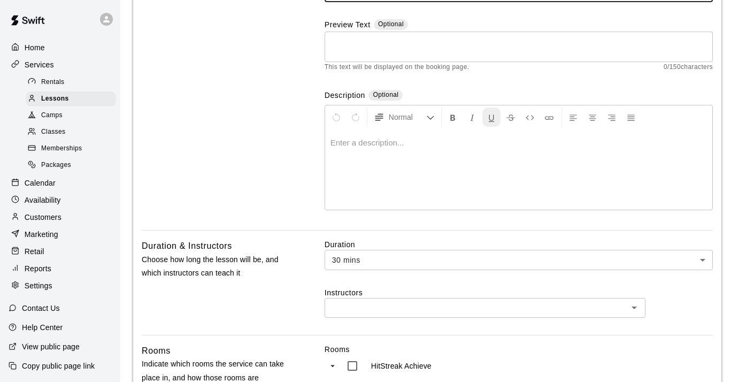
scroll to position [126, 0]
click at [470, 304] on input "text" at bounding box center [476, 307] width 297 height 13
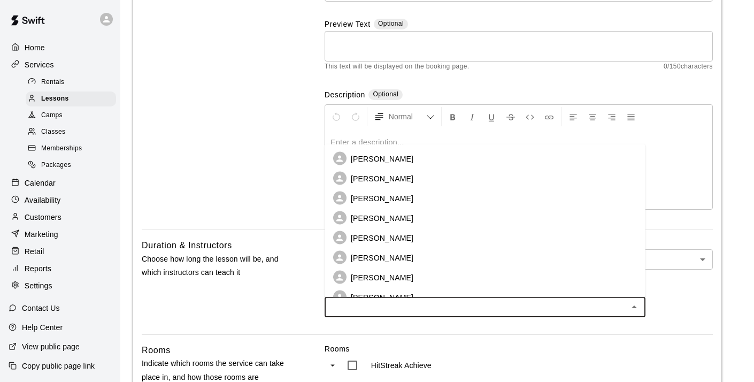
click at [372, 219] on p "[PERSON_NAME]" at bounding box center [382, 217] width 63 height 11
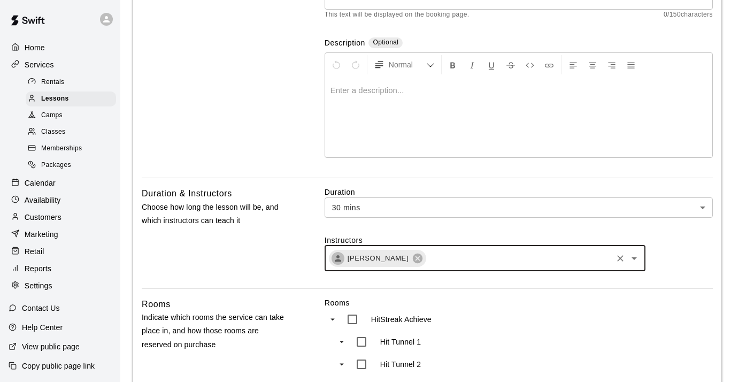
scroll to position [186, 0]
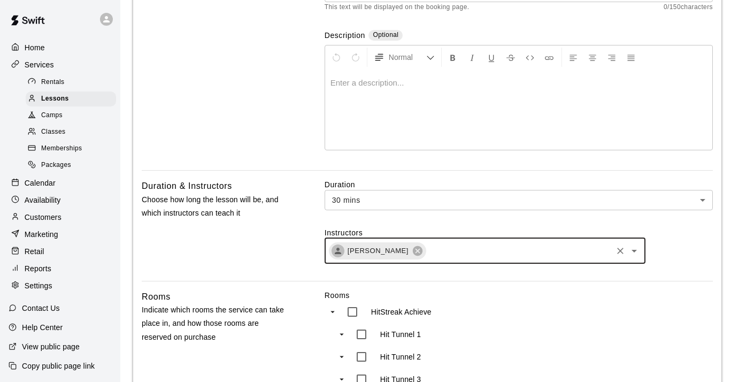
click at [632, 250] on icon "Open" at bounding box center [634, 250] width 13 height 13
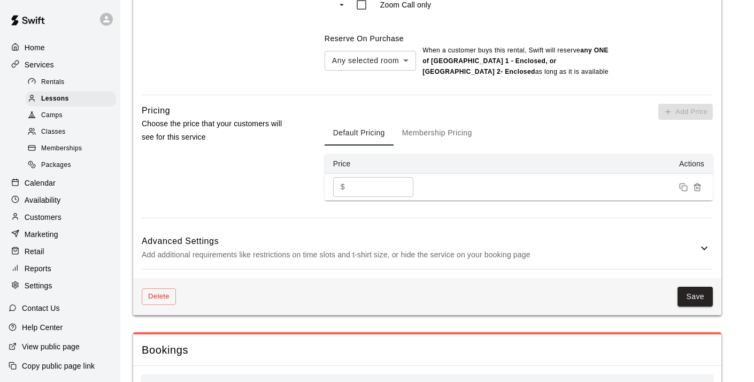
scroll to position [673, 0]
click at [694, 296] on button "Save" at bounding box center [695, 296] width 35 height 20
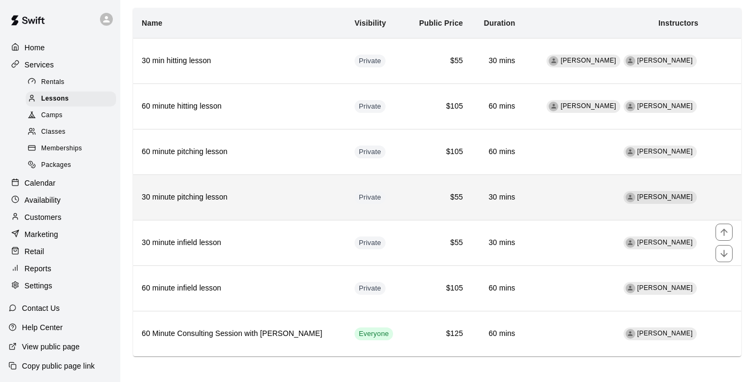
scroll to position [73, 0]
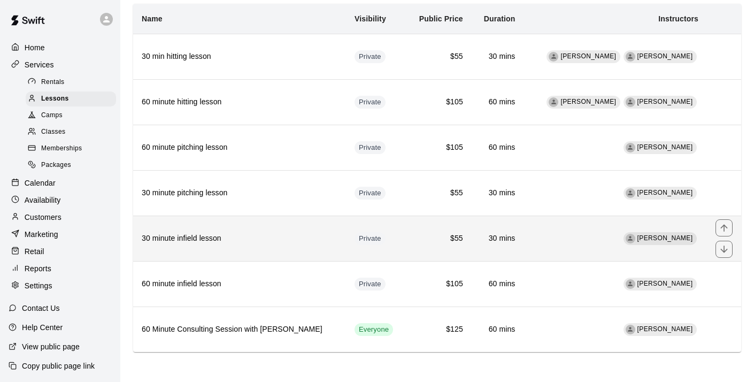
click at [677, 238] on span "[PERSON_NAME]" at bounding box center [665, 237] width 56 height 7
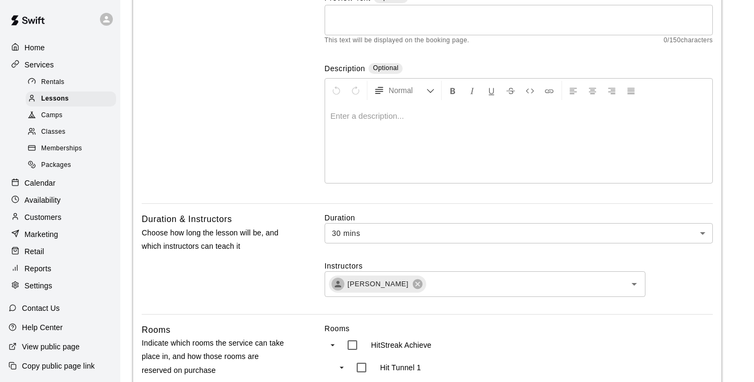
scroll to position [153, 0]
click at [412, 282] on icon at bounding box center [418, 283] width 12 height 12
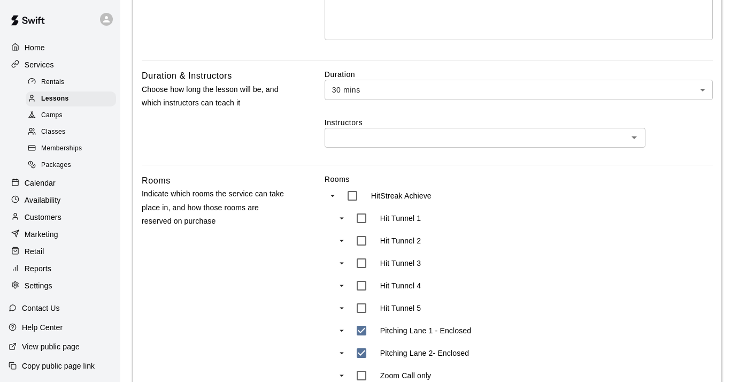
scroll to position [295, 0]
click at [606, 134] on input "text" at bounding box center [476, 138] width 297 height 13
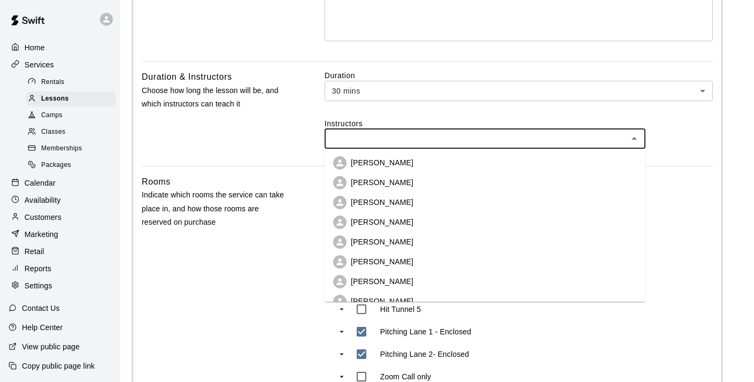
click at [343, 222] on icon at bounding box center [340, 222] width 10 height 10
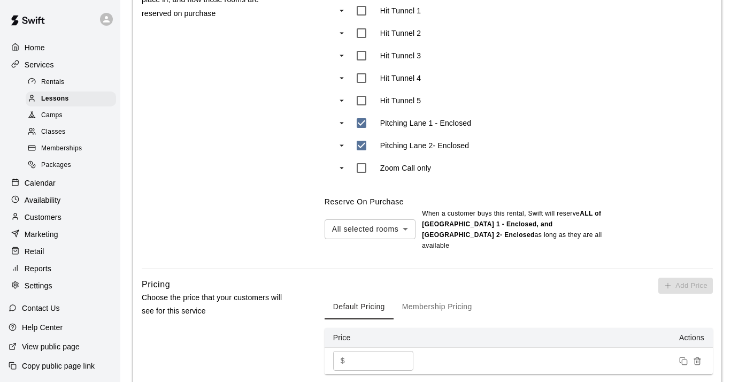
scroll to position [774, 0]
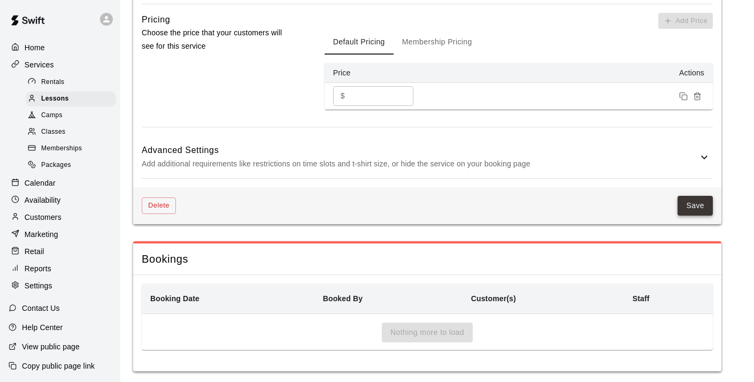
click at [692, 197] on button "Save" at bounding box center [695, 206] width 35 height 20
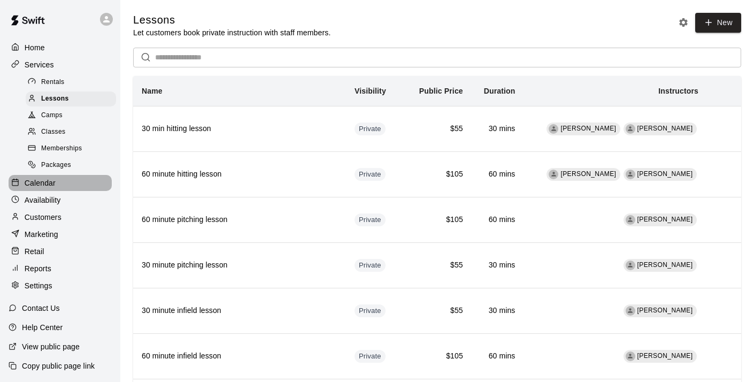
click at [42, 183] on p "Calendar" at bounding box center [40, 183] width 31 height 11
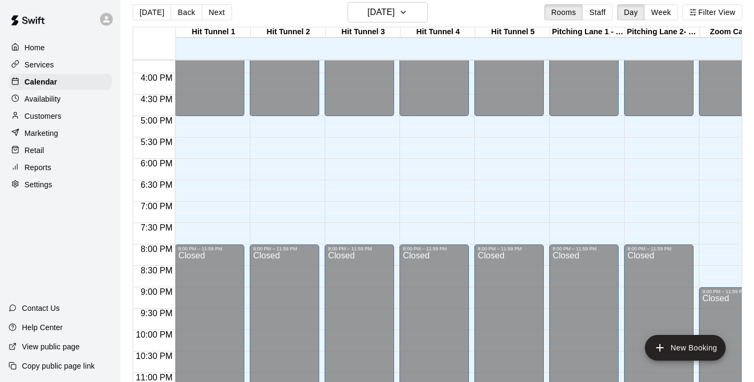
scroll to position [668, 0]
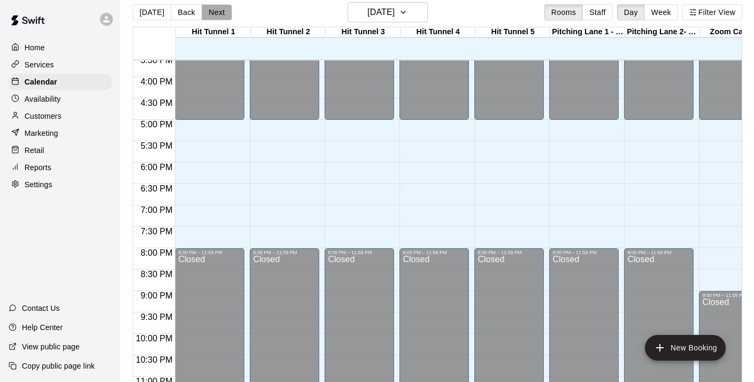
click at [216, 12] on button "Next" at bounding box center [217, 12] width 30 height 16
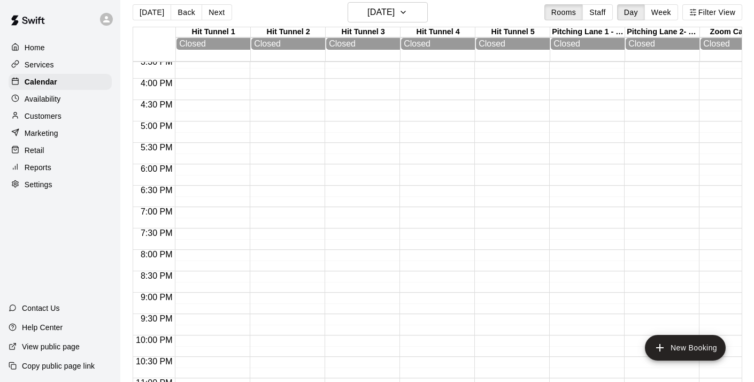
click at [216, 12] on button "Next" at bounding box center [217, 12] width 30 height 16
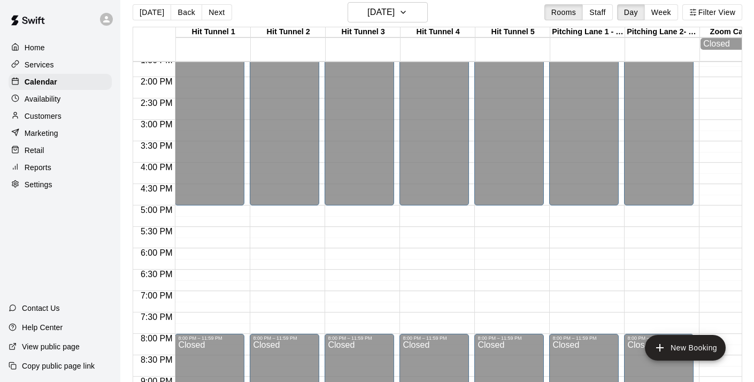
scroll to position [586, 0]
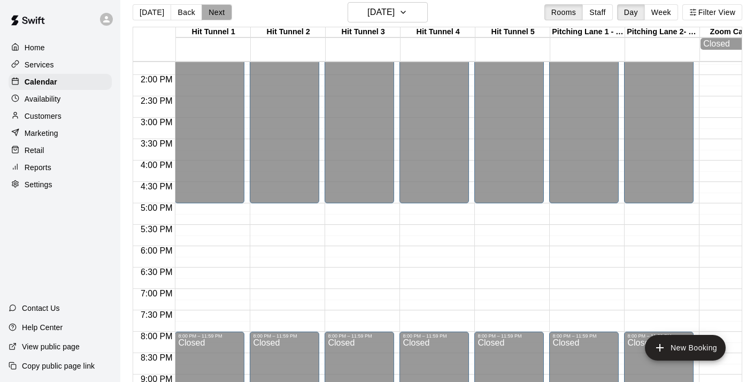
click at [221, 14] on button "Next" at bounding box center [217, 12] width 30 height 16
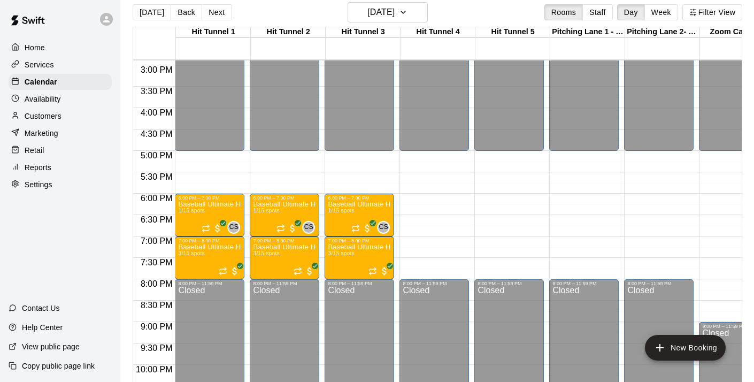
scroll to position [648, 0]
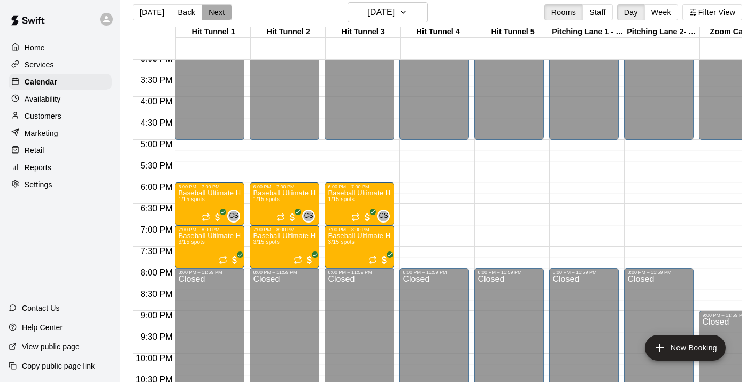
click at [212, 10] on button "Next" at bounding box center [217, 12] width 30 height 16
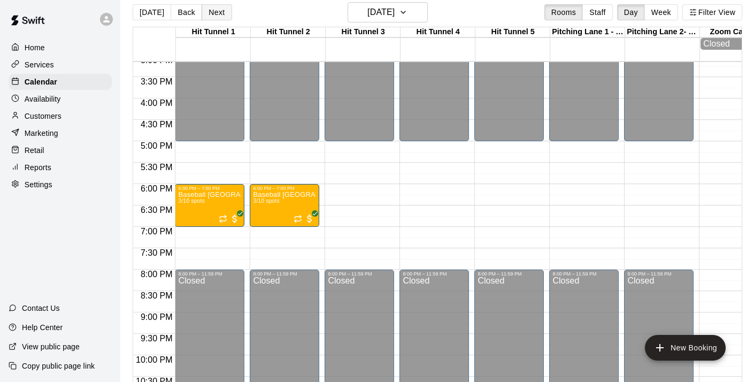
click at [212, 10] on button "Next" at bounding box center [217, 12] width 30 height 16
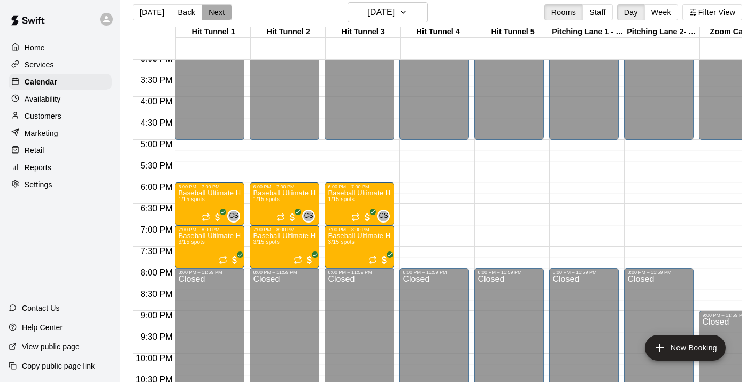
click at [212, 10] on button "Next" at bounding box center [217, 12] width 30 height 16
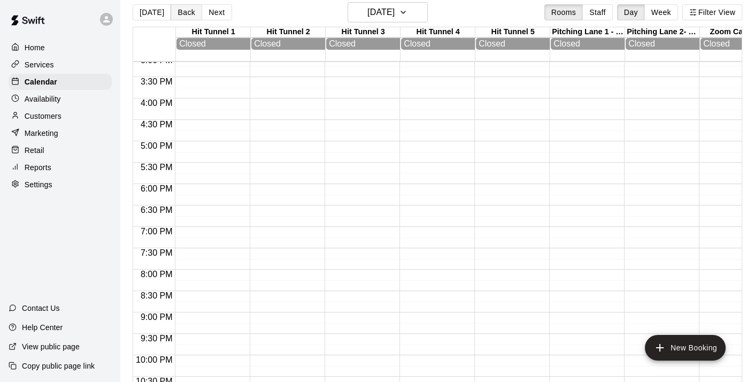
click at [184, 10] on button "Back" at bounding box center [187, 12] width 32 height 16
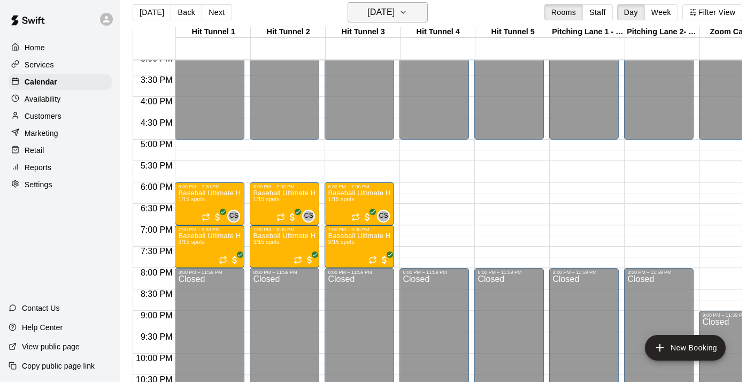
click at [408, 17] on icon "button" at bounding box center [403, 12] width 9 height 13
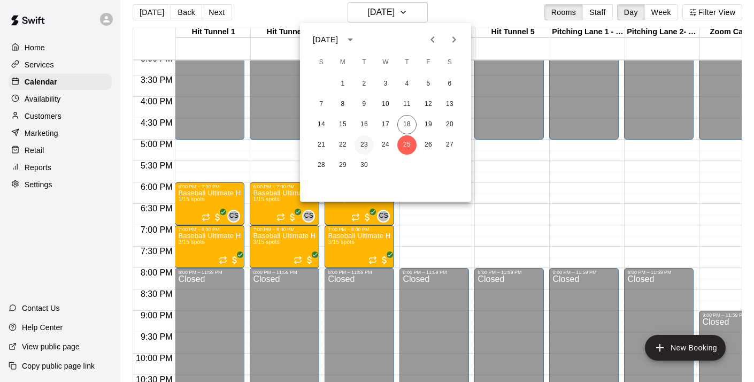
click at [363, 143] on button "23" at bounding box center [364, 144] width 19 height 19
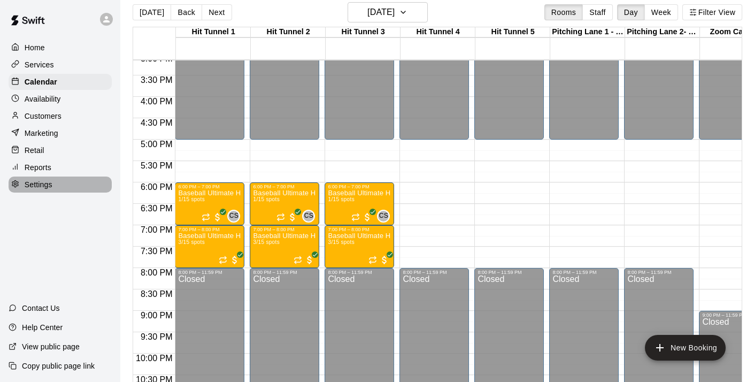
click at [42, 183] on p "Settings" at bounding box center [39, 184] width 28 height 11
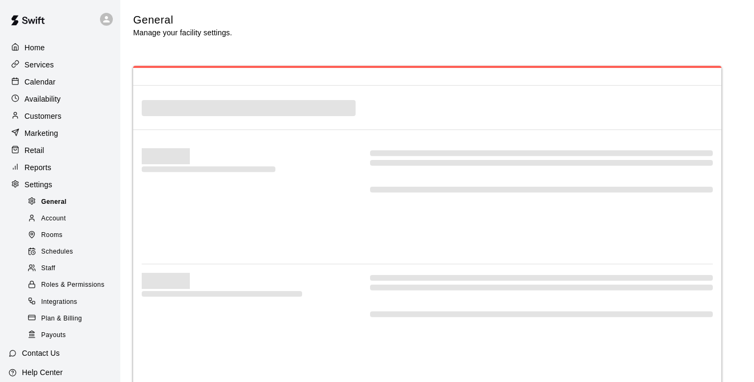
scroll to position [2327, 0]
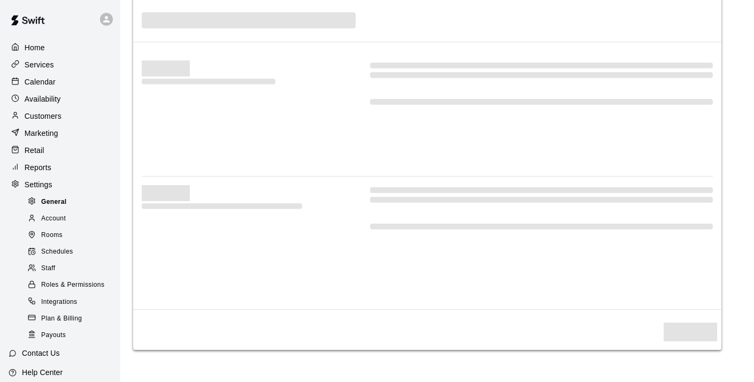
select select "**"
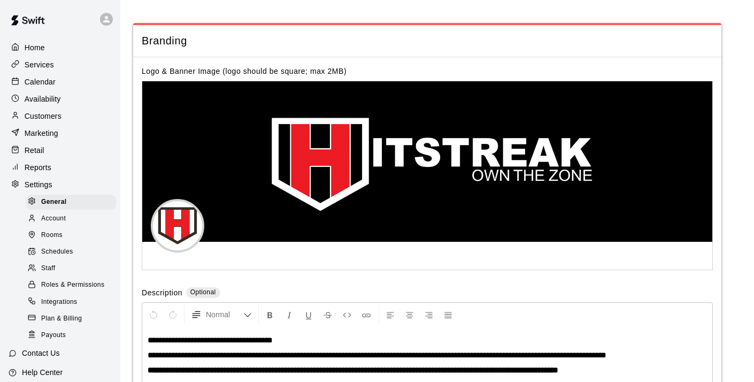
click at [51, 265] on span "Staff" at bounding box center [48, 268] width 14 height 11
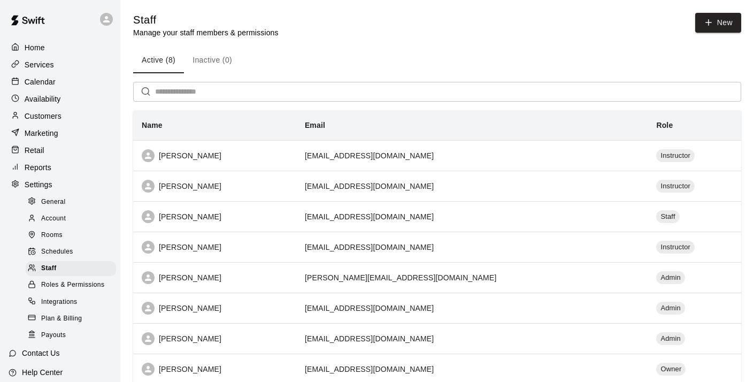
scroll to position [45, 0]
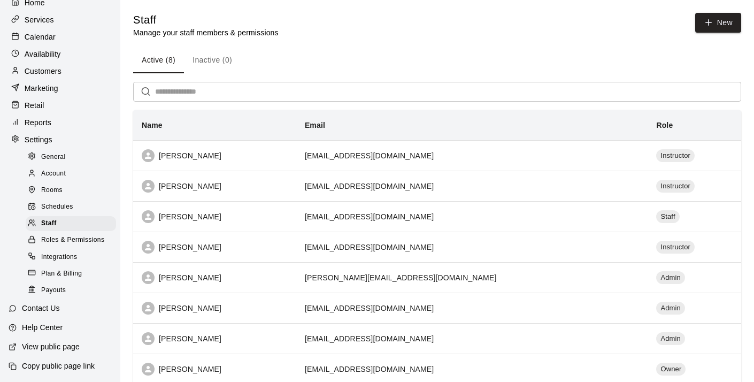
click at [55, 345] on p "View public page" at bounding box center [51, 346] width 58 height 11
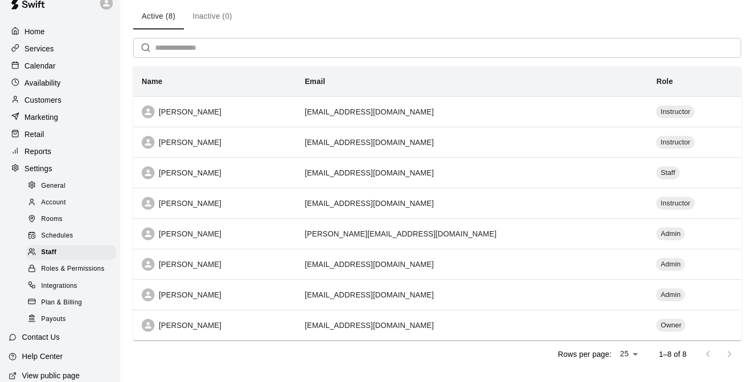
scroll to position [15, 0]
click at [50, 68] on p "Calendar" at bounding box center [40, 67] width 31 height 11
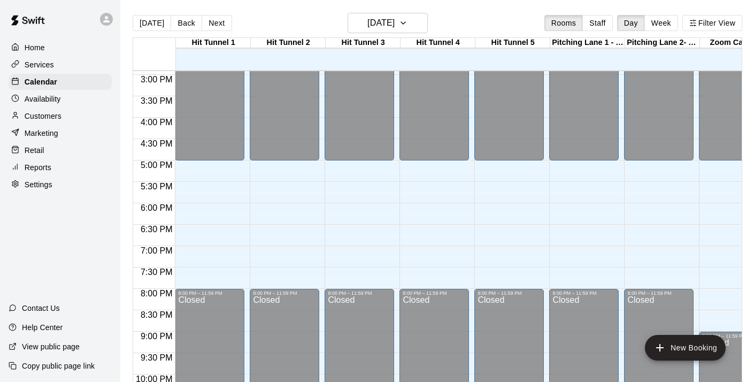
scroll to position [17, 0]
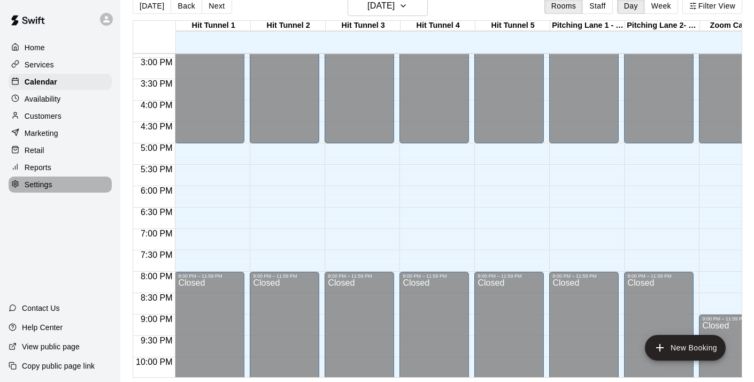
click at [37, 187] on p "Settings" at bounding box center [39, 184] width 28 height 11
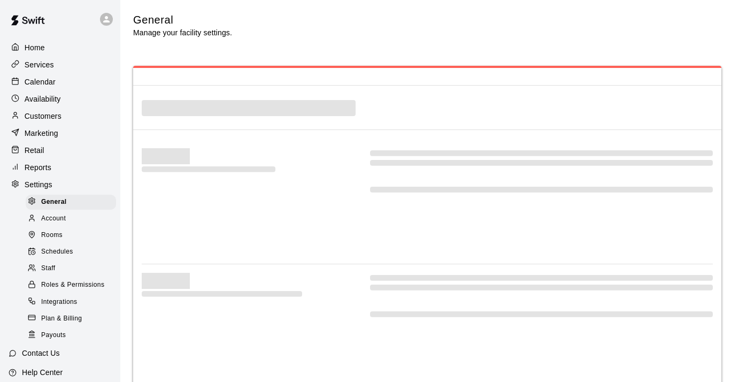
select select "**"
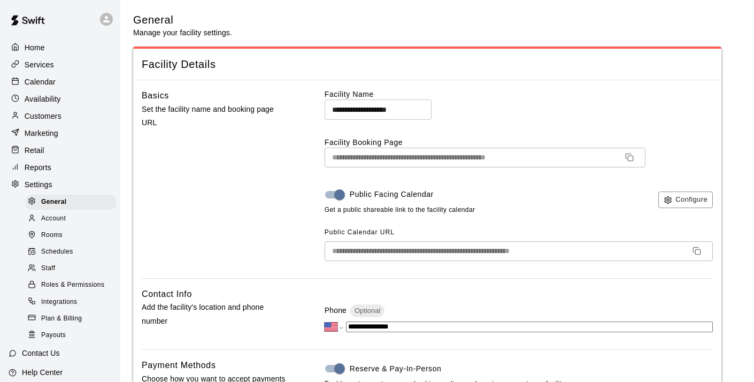
scroll to position [2327, 0]
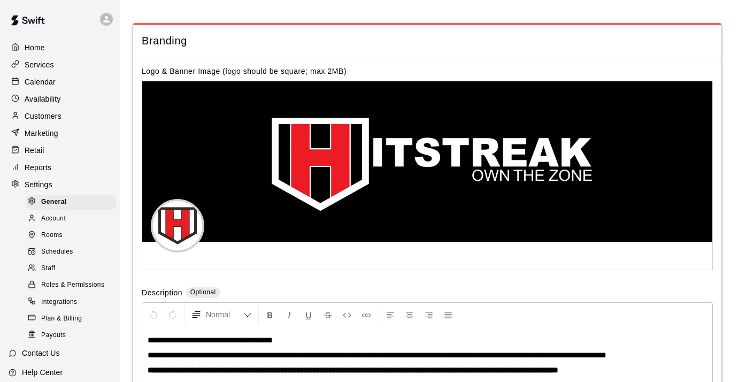
click at [48, 266] on span "Staff" at bounding box center [48, 268] width 14 height 11
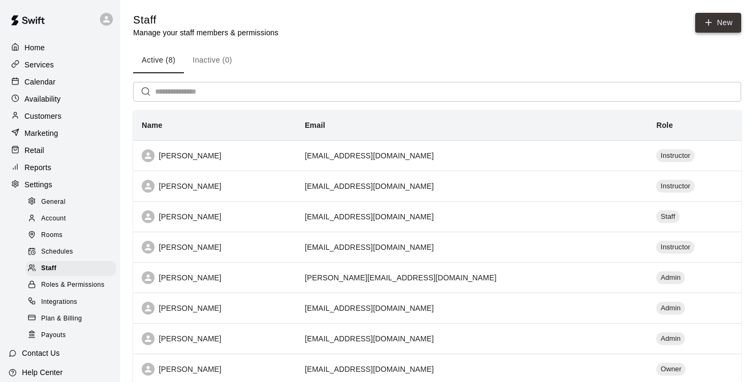
click at [716, 26] on link "New" at bounding box center [718, 23] width 46 height 20
select select "**"
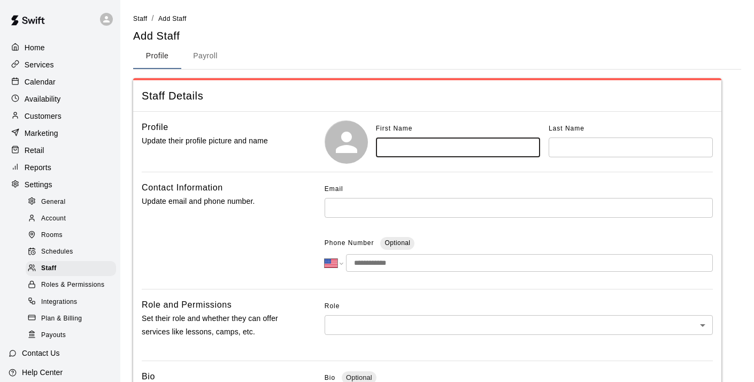
click at [479, 145] on input "text" at bounding box center [458, 147] width 164 height 20
type input "******"
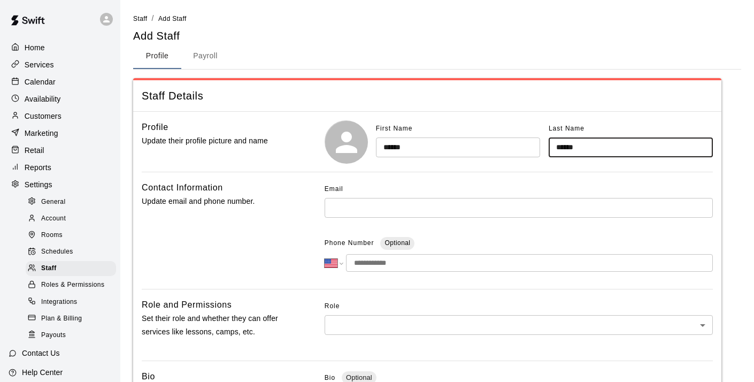
type input "******"
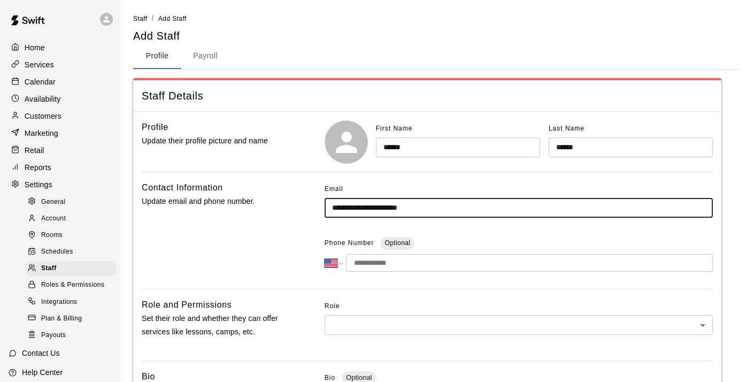
type input "**********"
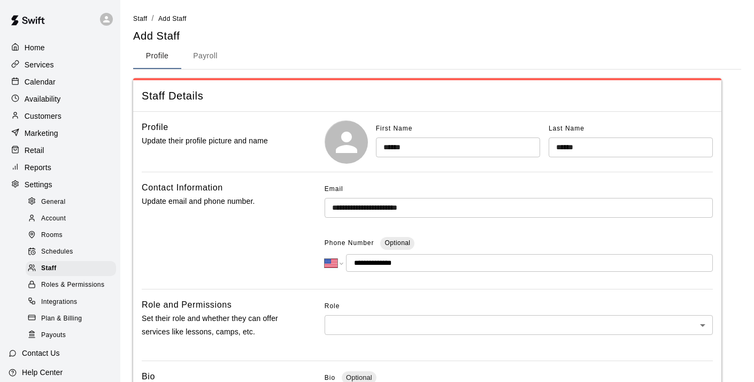
type input "**********"
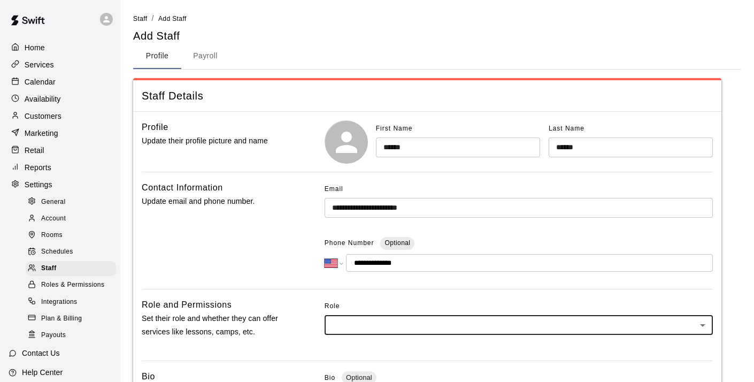
click at [416, 321] on body "**********" at bounding box center [377, 350] width 754 height 701
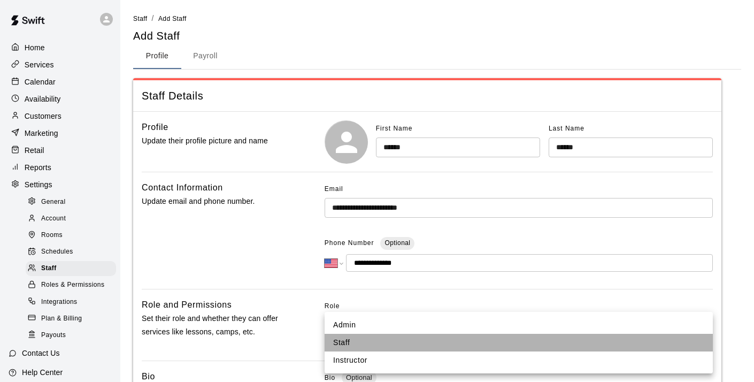
click at [344, 343] on li "Staff" at bounding box center [519, 343] width 388 height 18
type input "*****"
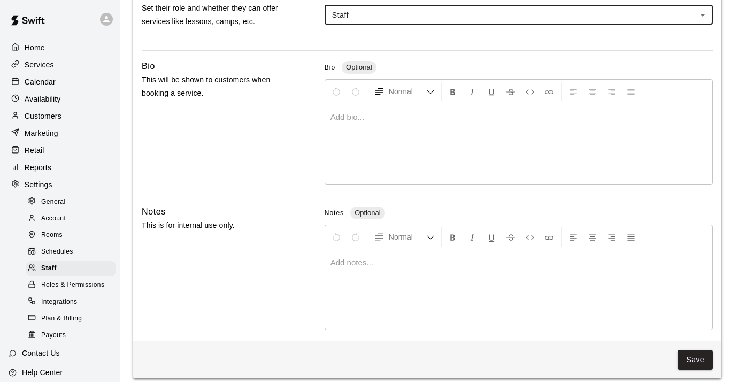
scroll to position [320, 0]
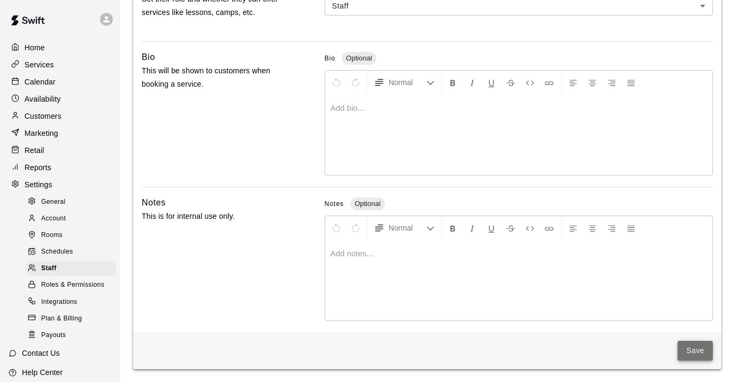
click at [689, 349] on button "Save" at bounding box center [695, 351] width 35 height 20
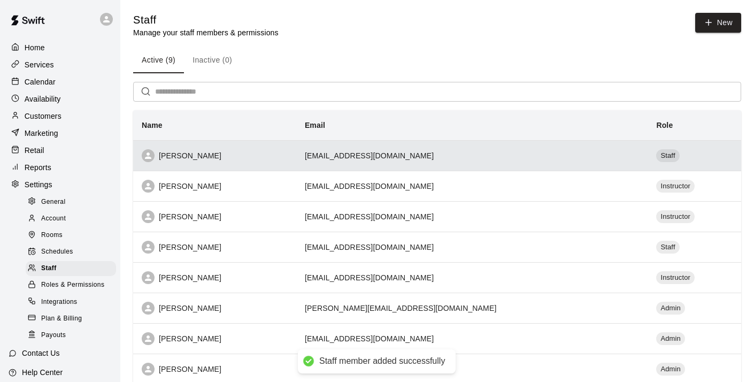
click at [183, 155] on div "[PERSON_NAME]" at bounding box center [215, 155] width 146 height 13
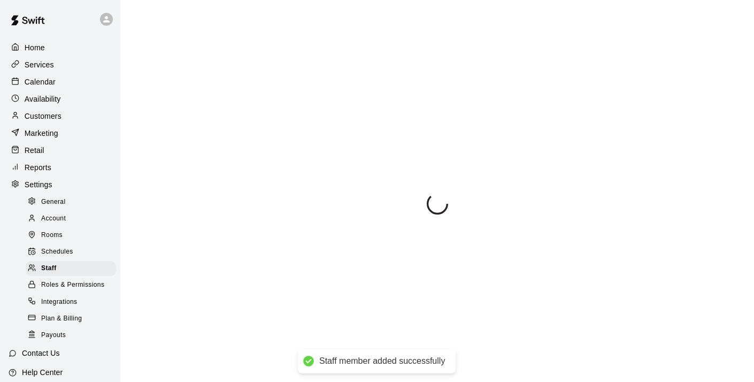
select select "**"
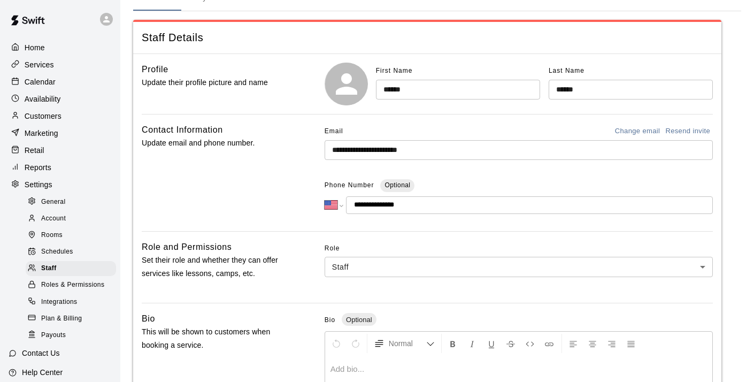
scroll to position [64, 0]
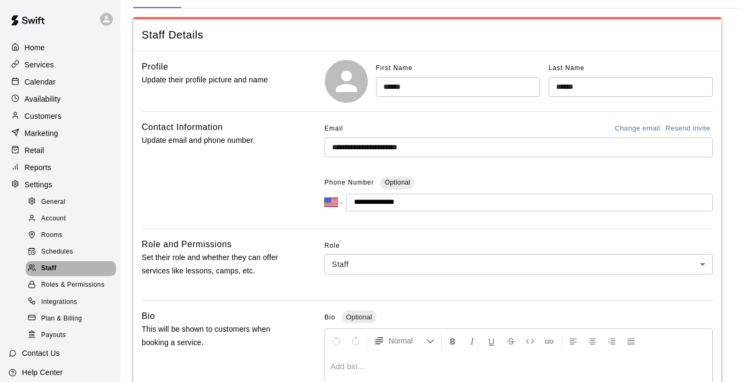
click at [48, 266] on span "Staff" at bounding box center [49, 268] width 16 height 11
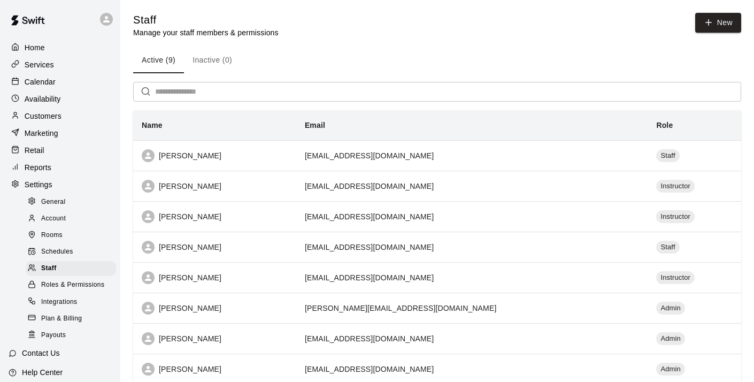
click at [48, 282] on span "Roles & Permissions" at bounding box center [72, 285] width 63 height 11
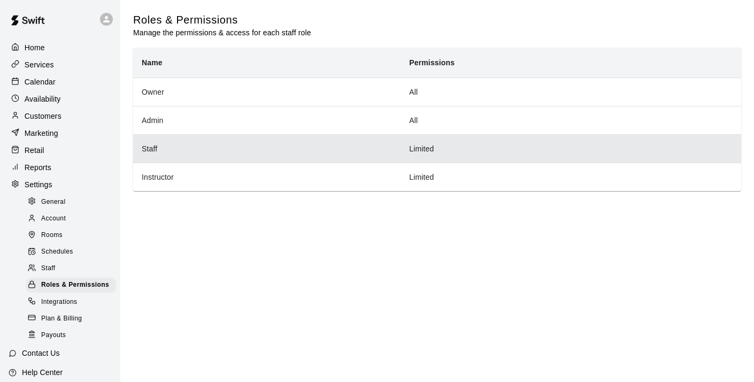
click at [146, 147] on th "Staff" at bounding box center [266, 148] width 267 height 28
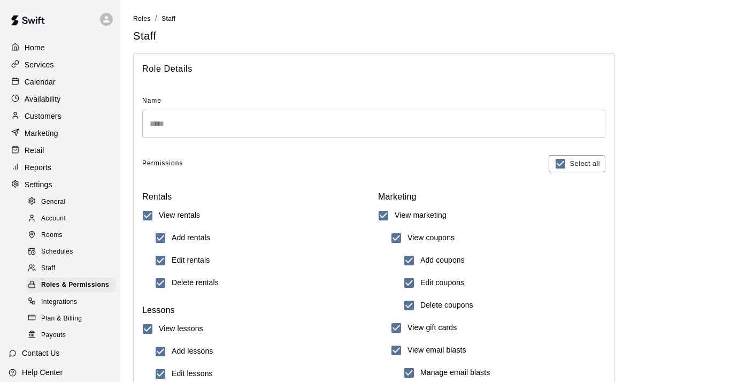
click at [48, 270] on span "Staff" at bounding box center [48, 268] width 14 height 11
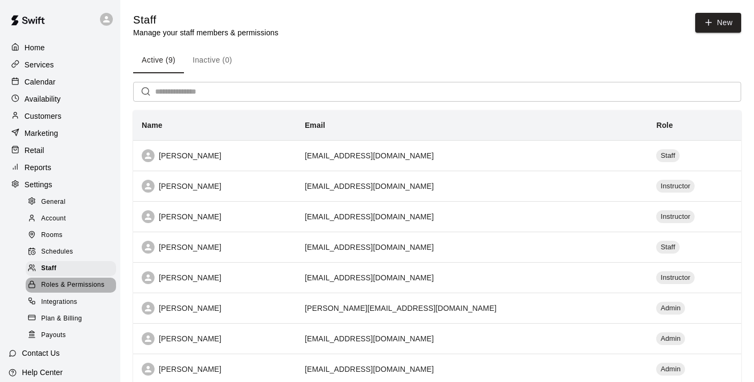
click at [53, 283] on span "Roles & Permissions" at bounding box center [72, 285] width 63 height 11
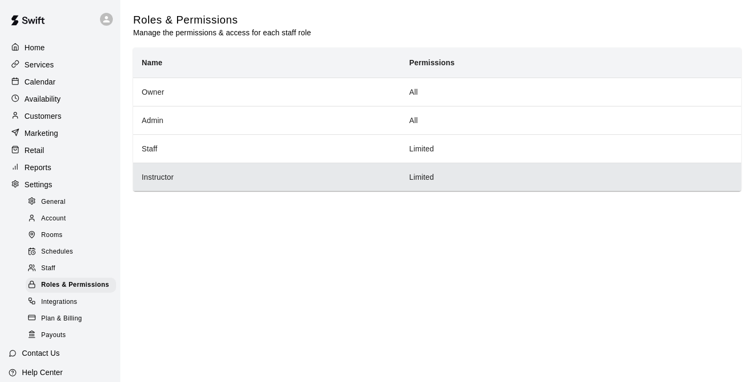
click at [160, 175] on th "Instructor" at bounding box center [266, 177] width 267 height 28
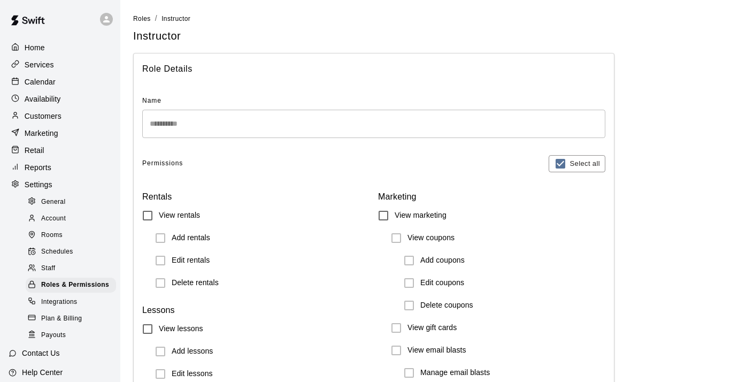
click at [51, 267] on span "Staff" at bounding box center [48, 268] width 14 height 11
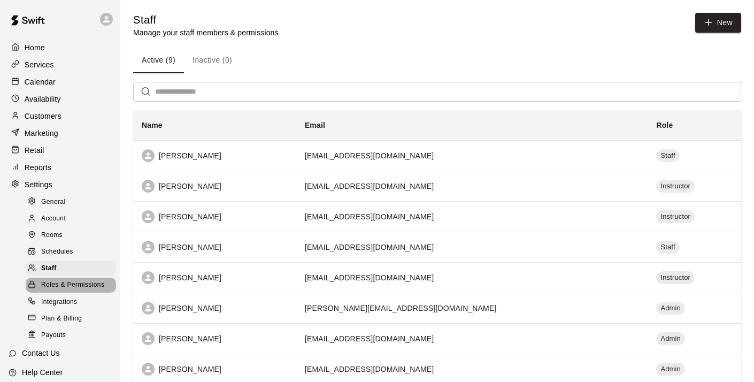
click at [57, 283] on span "Roles & Permissions" at bounding box center [72, 285] width 63 height 11
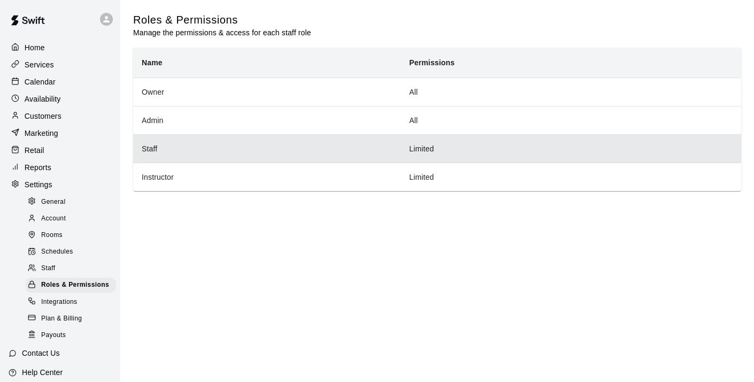
click at [152, 152] on th "Staff" at bounding box center [266, 148] width 267 height 28
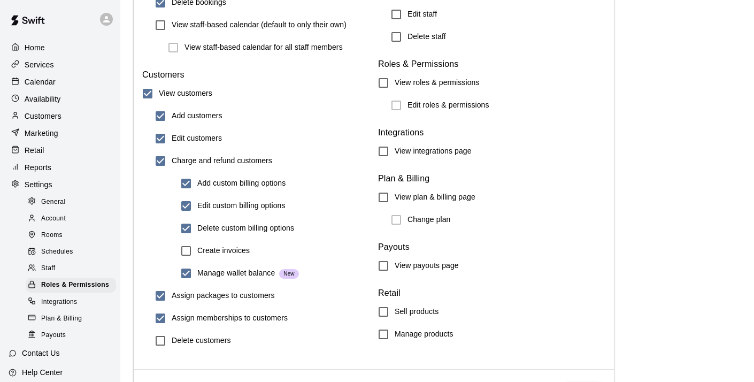
scroll to position [1224, 0]
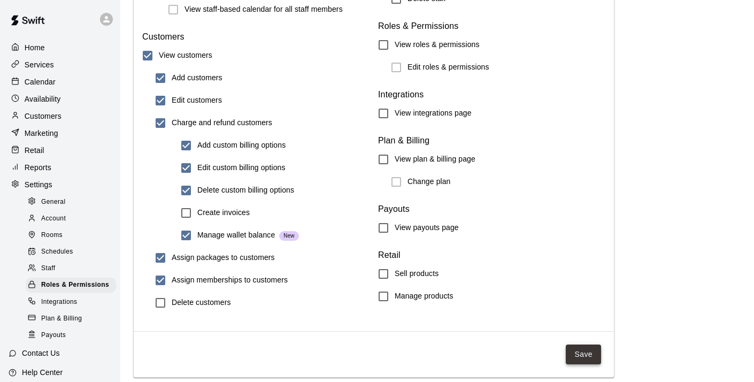
click at [583, 353] on button "Save" at bounding box center [583, 354] width 35 height 20
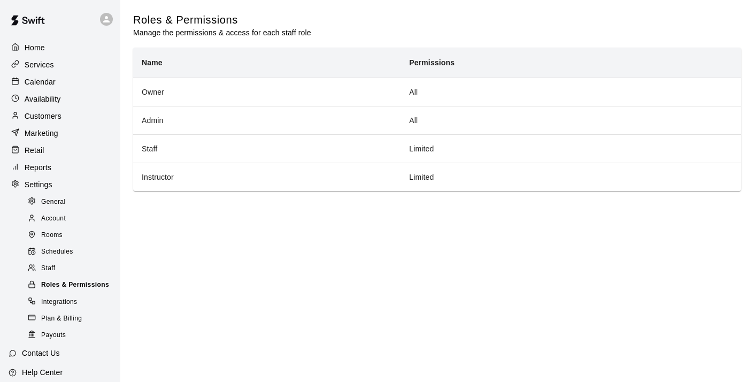
scroll to position [45, 0]
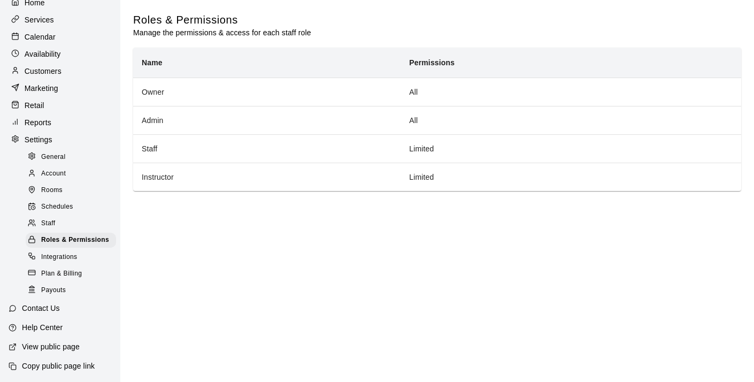
click at [64, 345] on p "View public page" at bounding box center [51, 346] width 58 height 11
click at [51, 220] on span "Staff" at bounding box center [48, 223] width 14 height 11
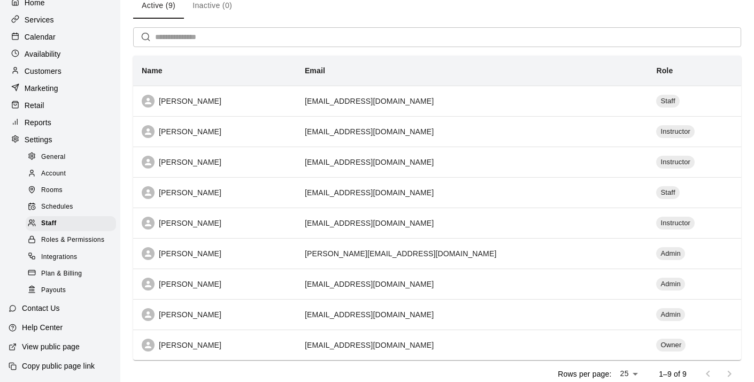
scroll to position [57, 0]
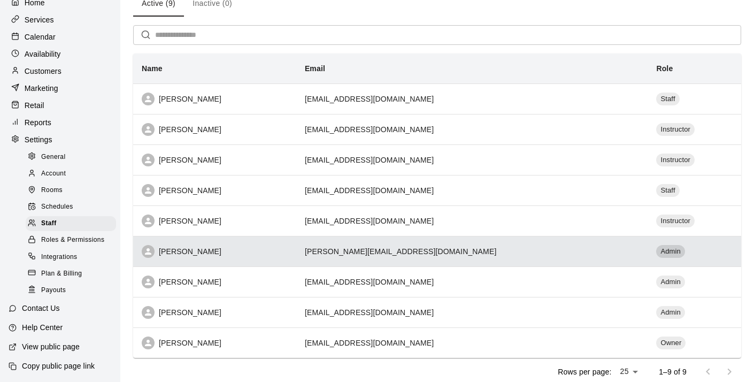
click at [656, 251] on span "Admin" at bounding box center [670, 252] width 29 height 10
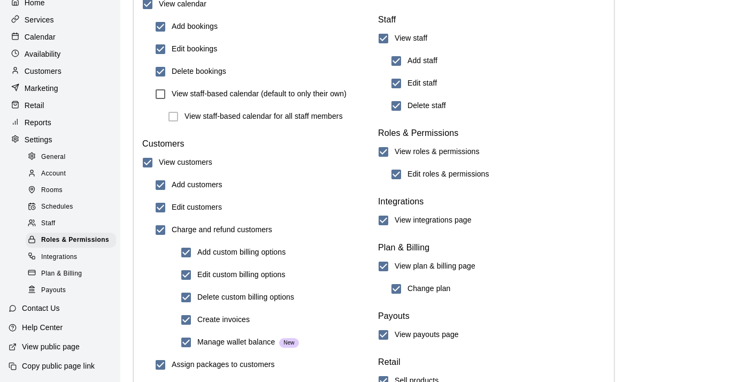
scroll to position [1224, 0]
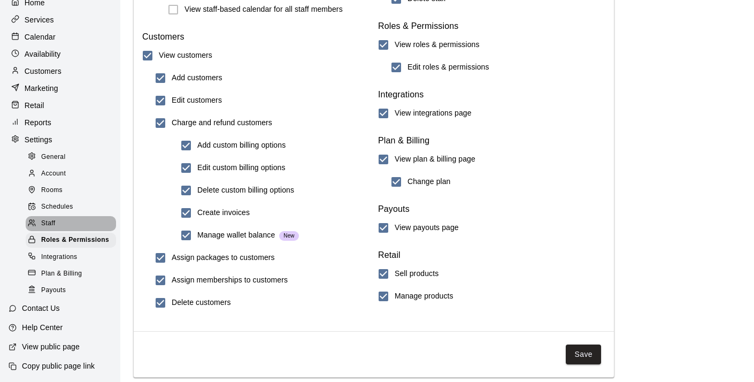
click at [44, 219] on span "Staff" at bounding box center [48, 223] width 14 height 11
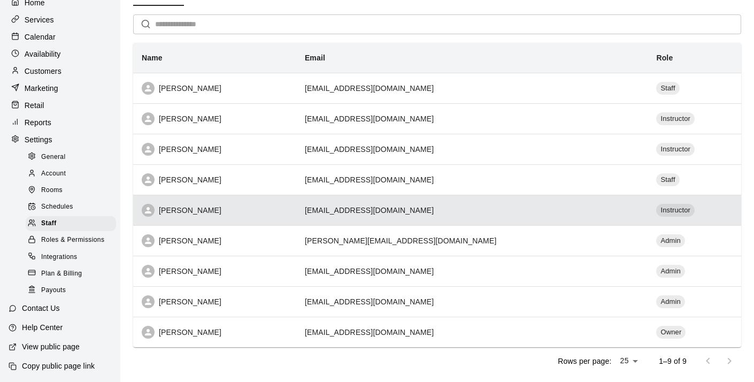
scroll to position [68, 0]
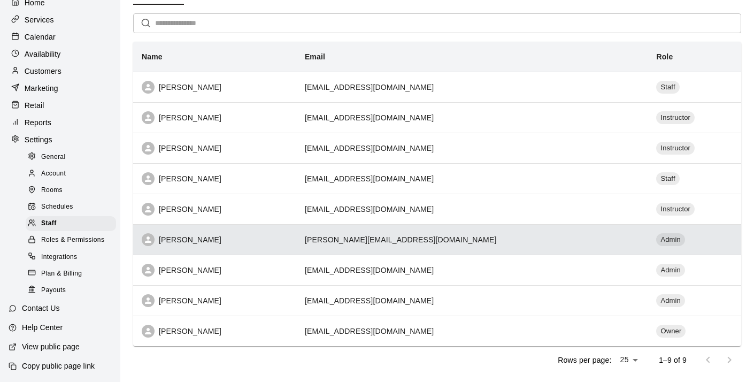
click at [151, 237] on icon "simple table" at bounding box center [148, 240] width 10 height 10
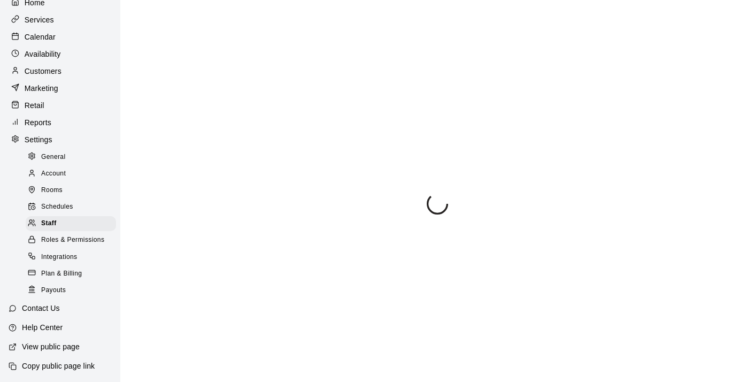
select select "**"
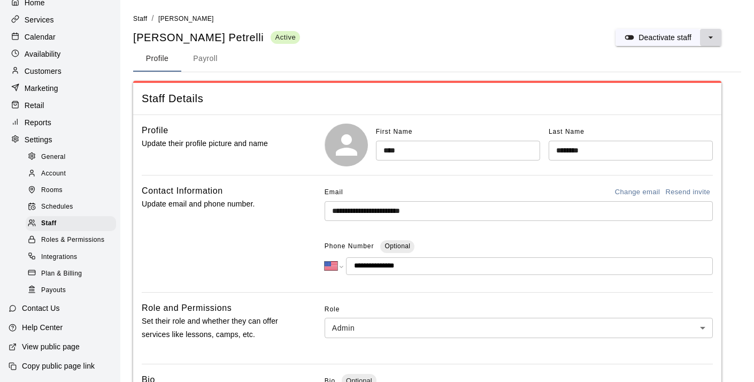
click at [712, 37] on icon "select merge strategy" at bounding box center [710, 37] width 11 height 11
click at [675, 76] on h6 "Delete staff" at bounding box center [669, 78] width 39 height 12
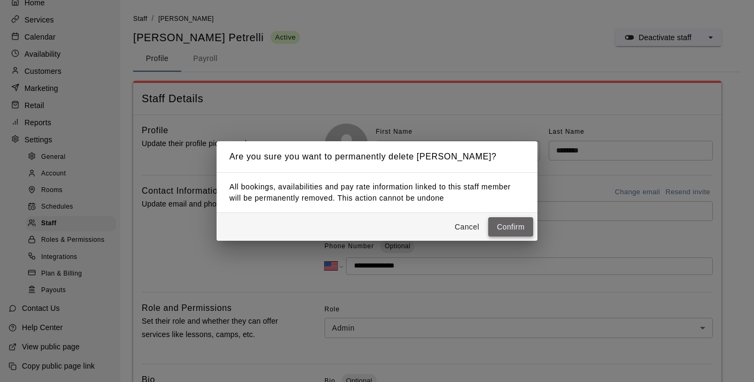
click at [509, 225] on button "Confirm" at bounding box center [510, 227] width 45 height 20
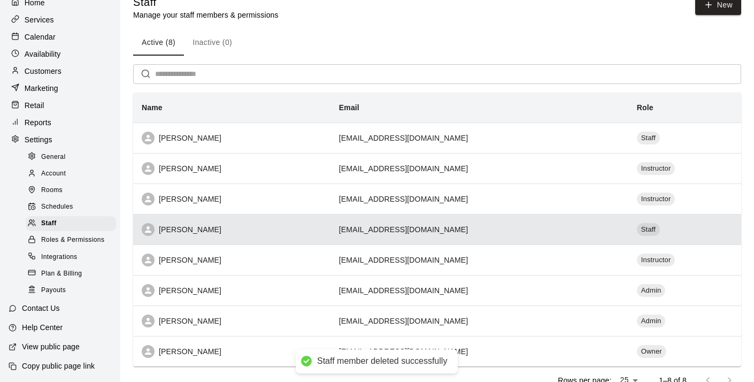
scroll to position [42, 0]
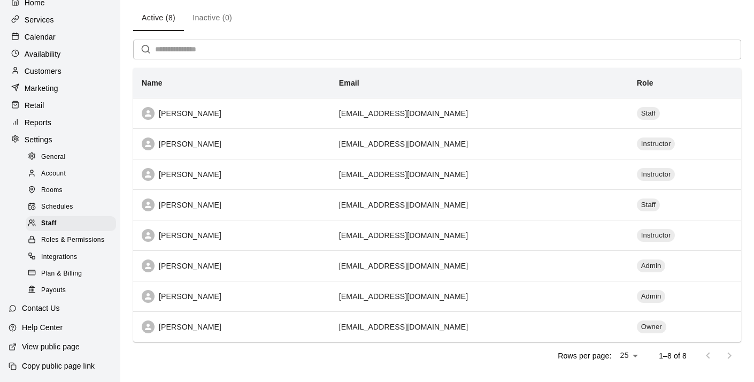
click at [49, 237] on span "Roles & Permissions" at bounding box center [72, 240] width 63 height 11
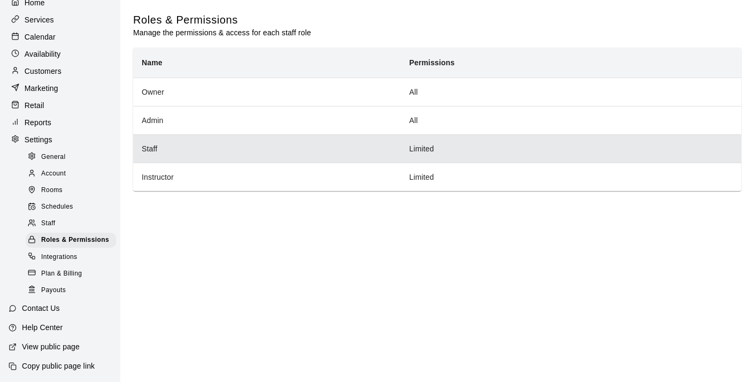
click at [148, 144] on th "Staff" at bounding box center [266, 148] width 267 height 28
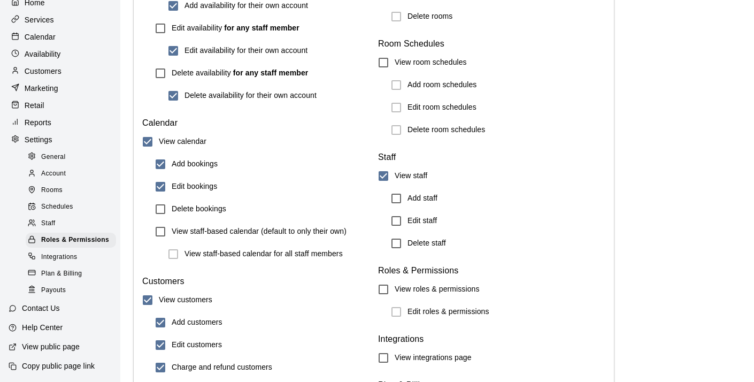
scroll to position [1224, 0]
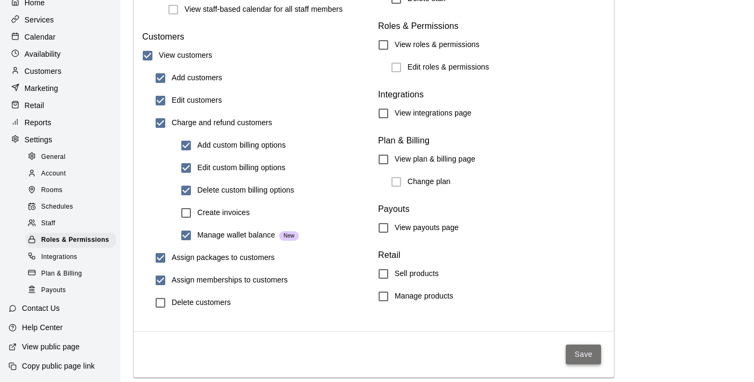
click at [577, 355] on button "Save" at bounding box center [583, 354] width 35 height 20
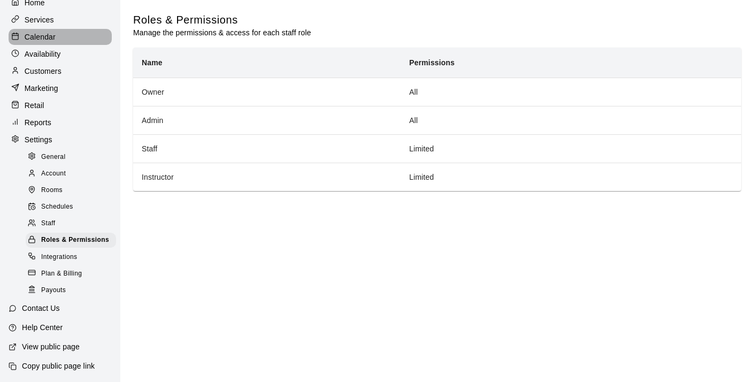
click at [41, 40] on p "Calendar" at bounding box center [40, 37] width 31 height 11
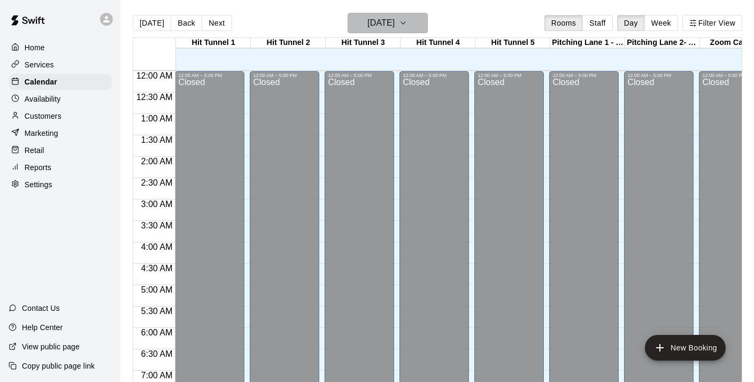
click at [408, 25] on icon "button" at bounding box center [403, 23] width 9 height 13
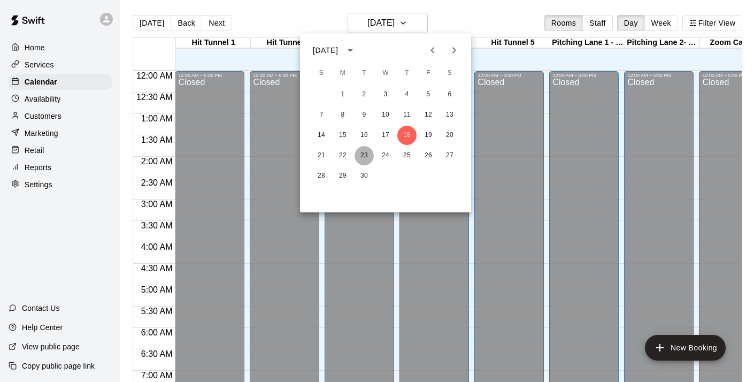
click at [364, 153] on button "23" at bounding box center [364, 155] width 19 height 19
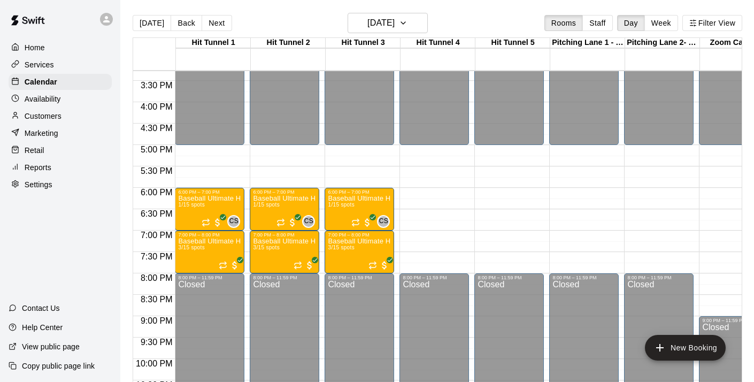
click at [48, 115] on p "Customers" at bounding box center [43, 116] width 37 height 11
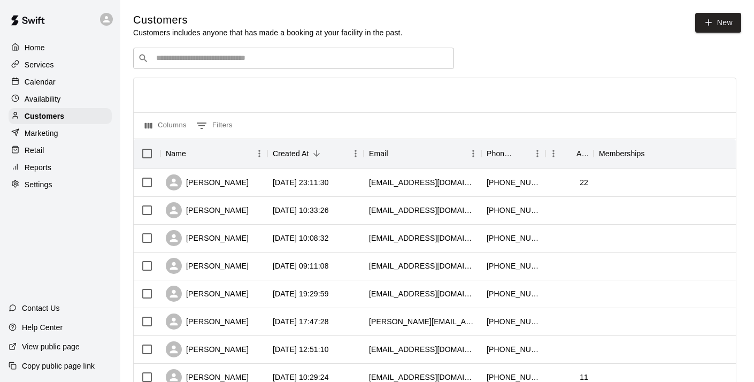
click at [287, 59] on input "Search customers by name or email" at bounding box center [301, 58] width 296 height 11
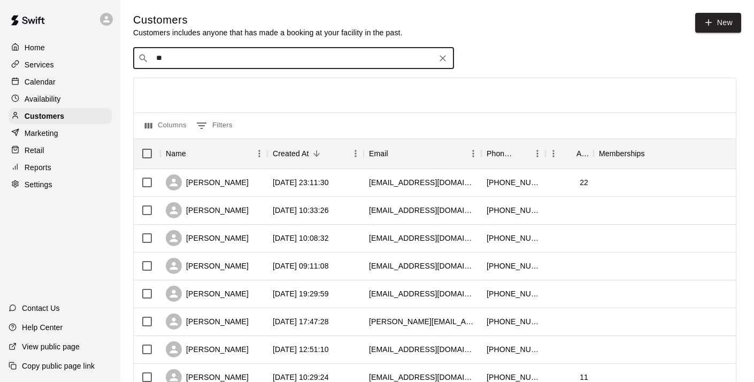
type input "*"
click at [717, 20] on link "New" at bounding box center [718, 23] width 46 height 20
select select "**"
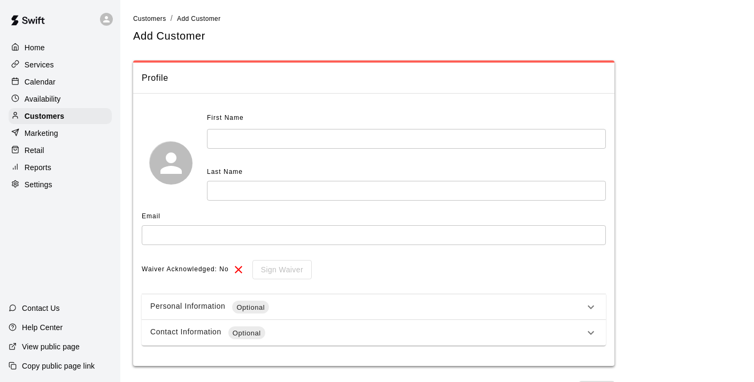
scroll to position [27, 0]
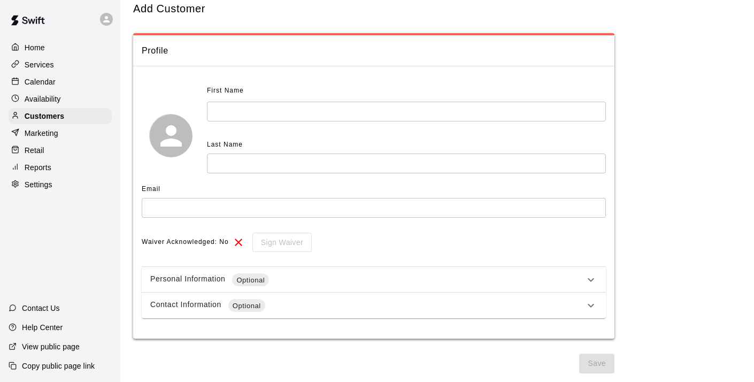
click at [55, 346] on p "View public page" at bounding box center [51, 346] width 58 height 11
click at [45, 79] on p "Calendar" at bounding box center [40, 81] width 31 height 11
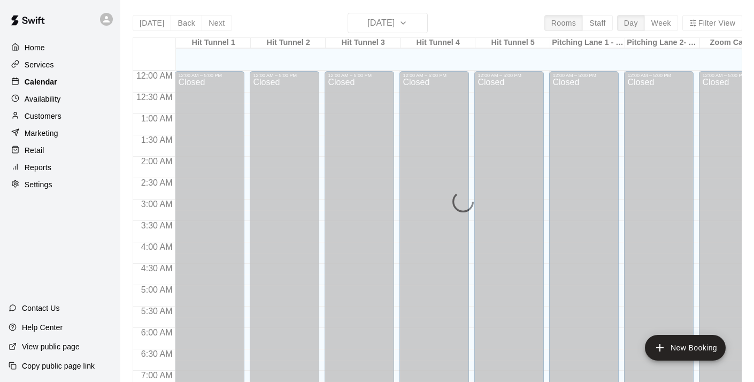
scroll to position [377, 0]
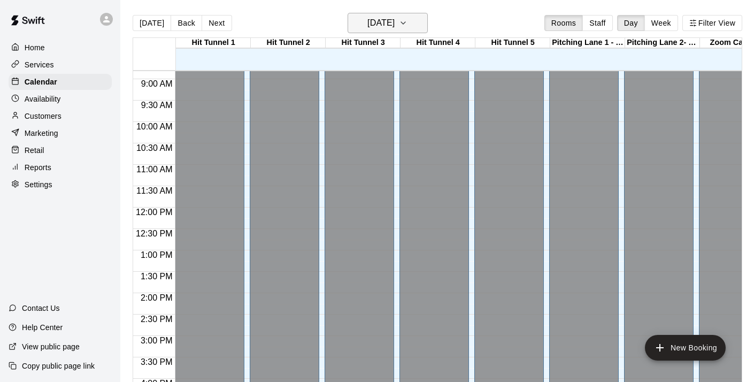
click at [408, 22] on icon "button" at bounding box center [403, 23] width 9 height 13
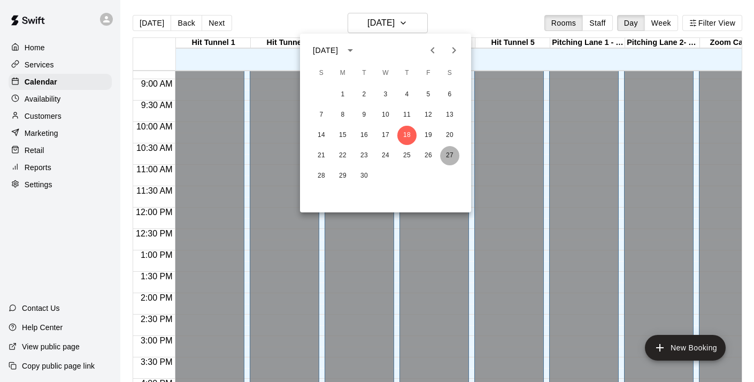
click at [447, 152] on button "27" at bounding box center [449, 155] width 19 height 19
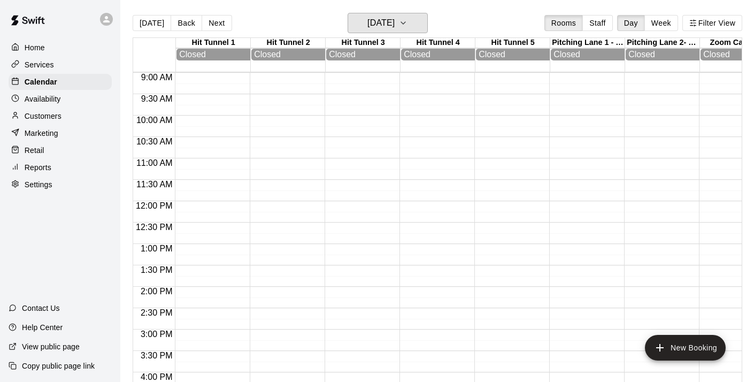
scroll to position [0, 0]
click at [408, 25] on icon "button" at bounding box center [403, 23] width 9 height 13
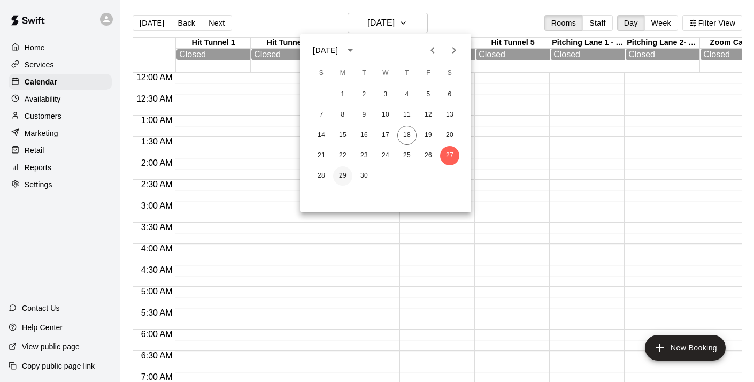
click at [342, 173] on button "29" at bounding box center [342, 175] width 19 height 19
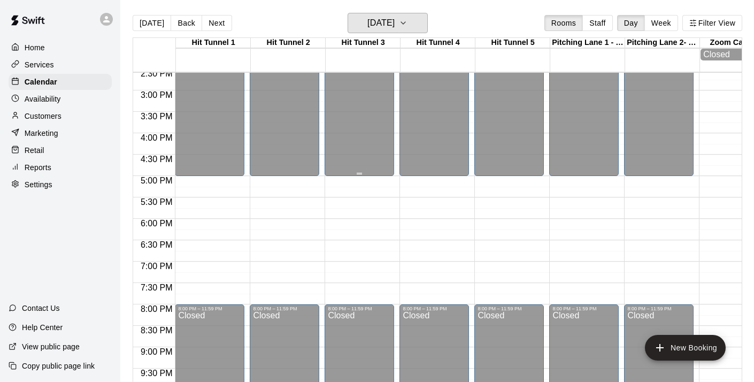
scroll to position [625, 0]
